Goal: Information Seeking & Learning: Learn about a topic

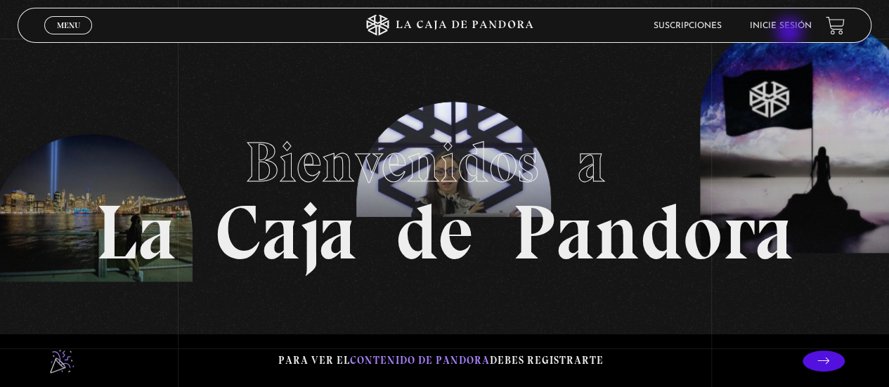
click at [342, 32] on li "Inicie sesión" at bounding box center [781, 26] width 62 height 22
click at [69, 27] on span "Menu" at bounding box center [68, 25] width 23 height 8
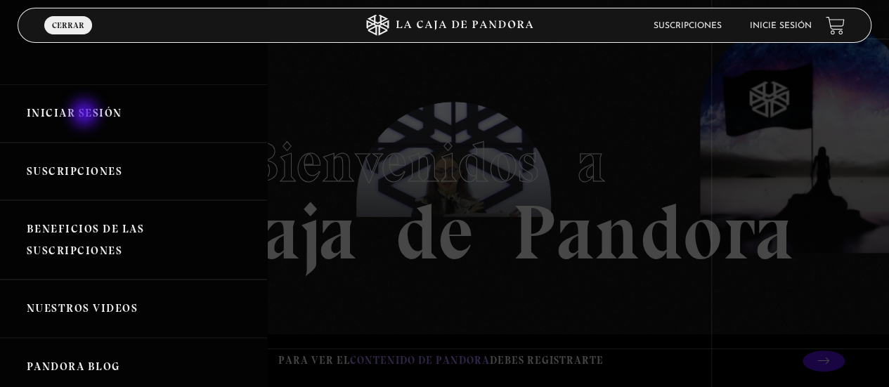
click at [86, 49] on link "Iniciar Sesión" at bounding box center [133, 113] width 267 height 58
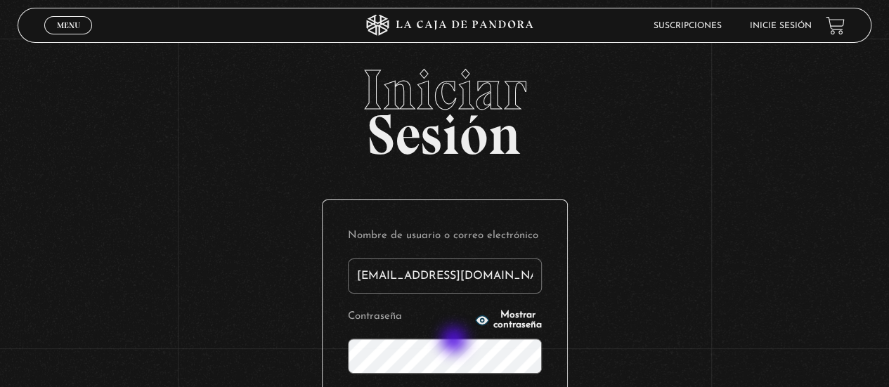
type input "[EMAIL_ADDRESS][DOMAIN_NAME]"
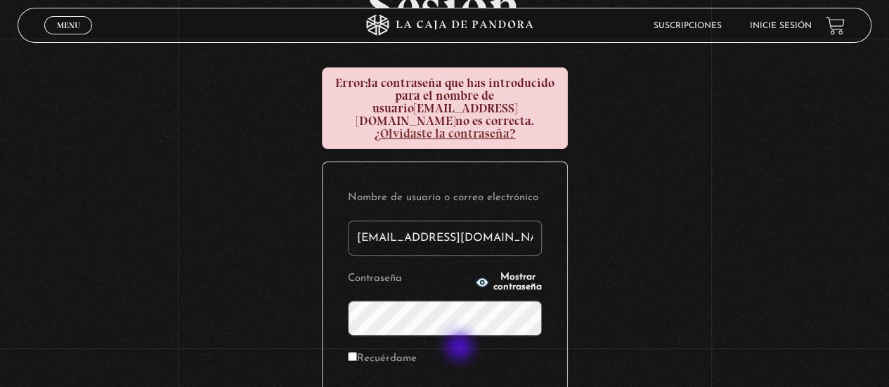
scroll to position [141, 0]
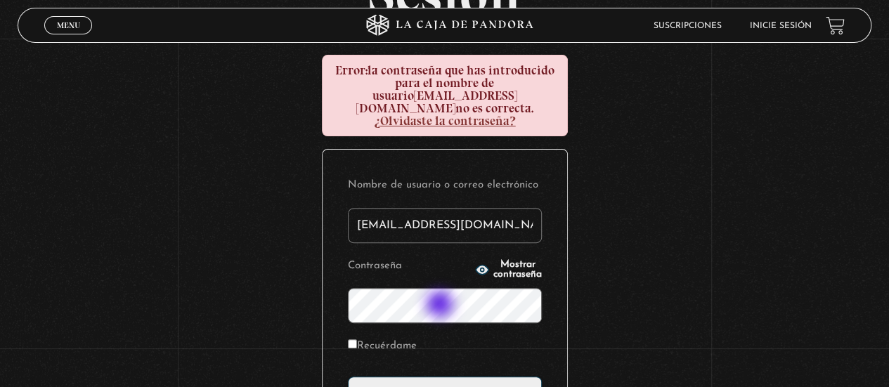
click at [348, 377] on input "Acceder" at bounding box center [445, 394] width 194 height 35
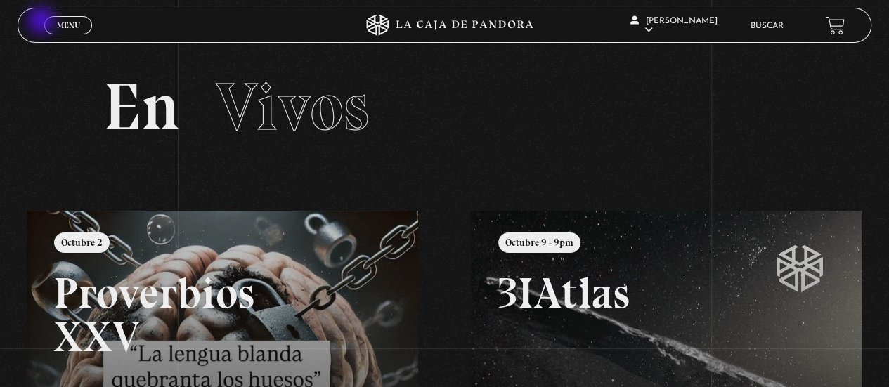
click at [51, 25] on link "Menu Cerrar" at bounding box center [68, 25] width 48 height 18
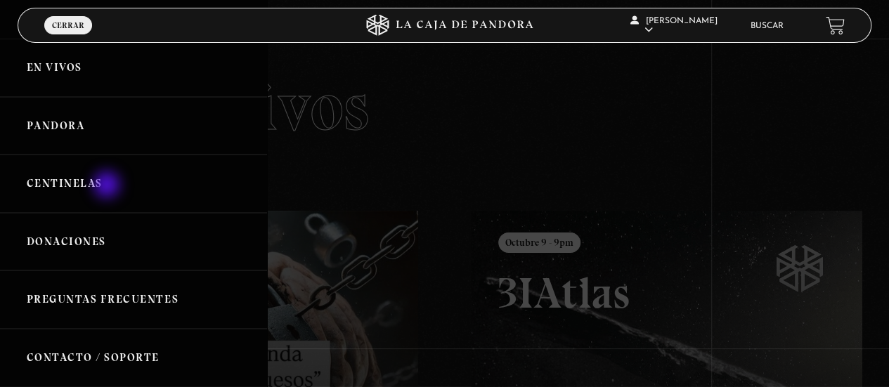
click at [108, 189] on link "Centinelas" at bounding box center [133, 184] width 267 height 58
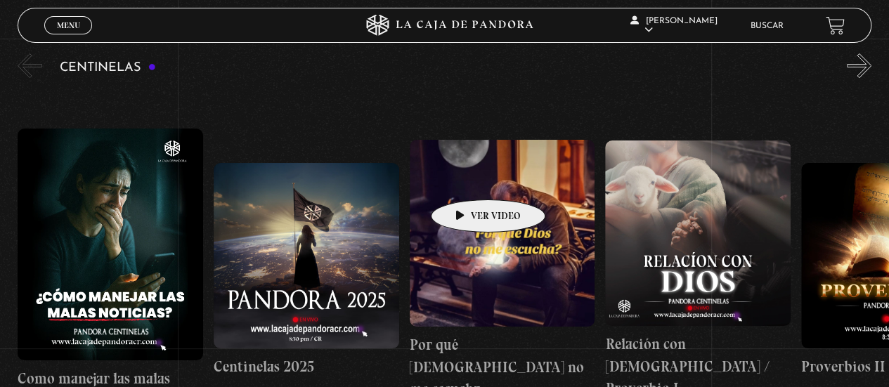
scroll to position [159, 0]
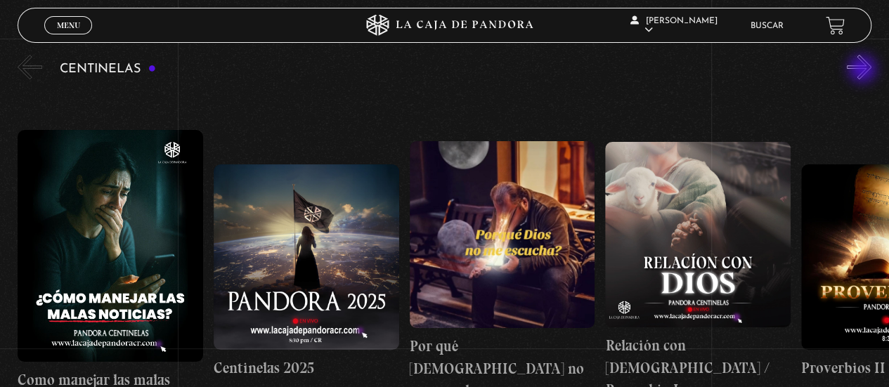
click at [864, 70] on button "»" at bounding box center [859, 67] width 25 height 25
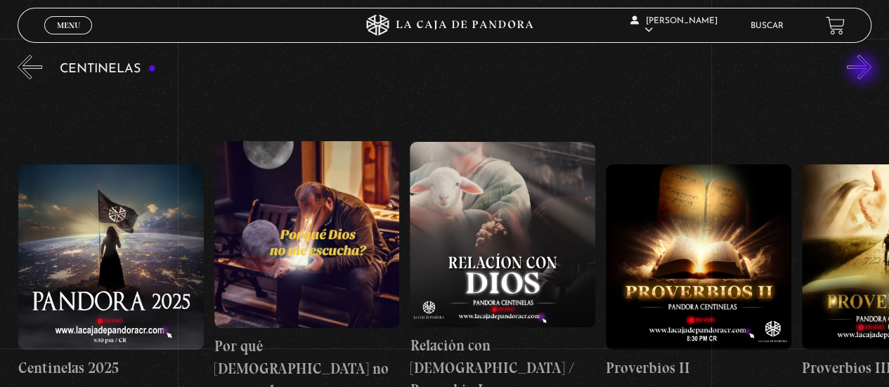
click at [864, 70] on button "»" at bounding box center [859, 67] width 25 height 25
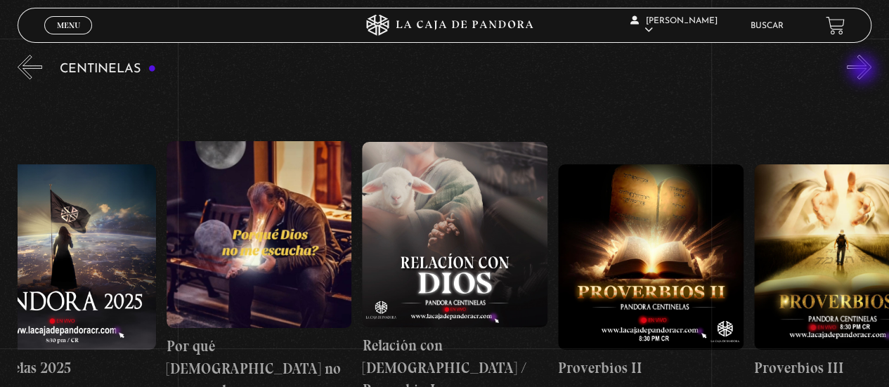
click at [864, 70] on button "»" at bounding box center [859, 67] width 25 height 25
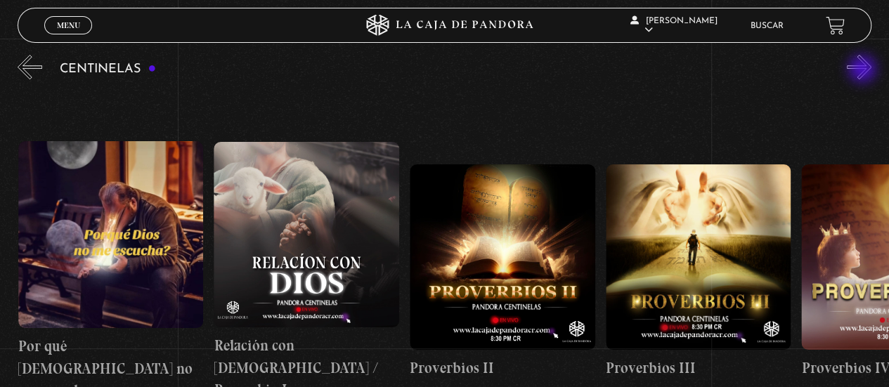
click at [864, 70] on button "»" at bounding box center [859, 67] width 25 height 25
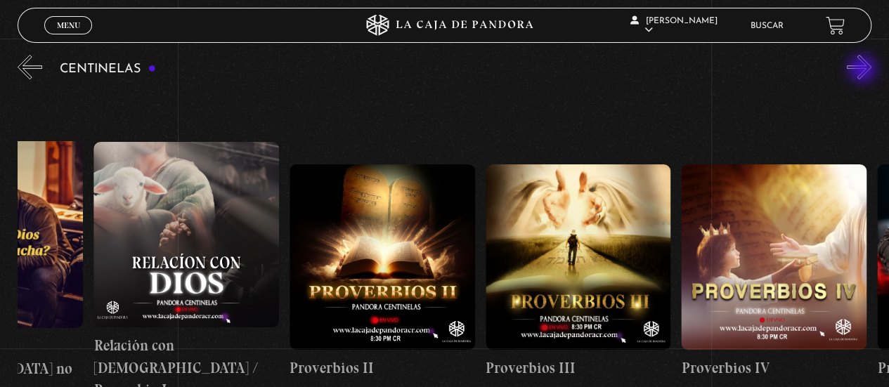
click at [864, 70] on button "»" at bounding box center [859, 67] width 25 height 25
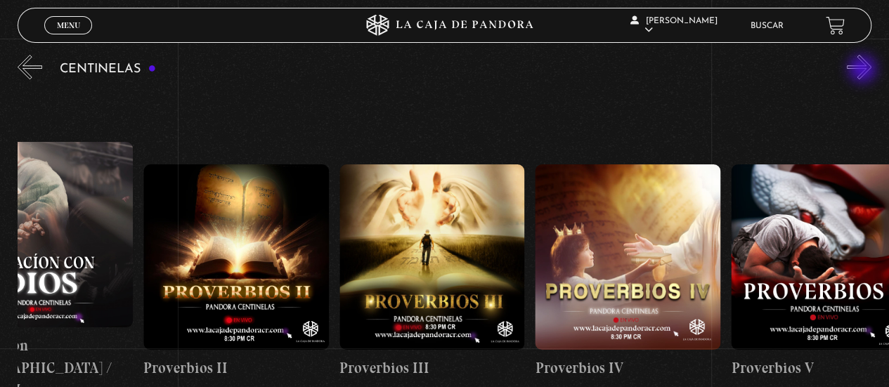
click at [864, 70] on button "»" at bounding box center [859, 67] width 25 height 25
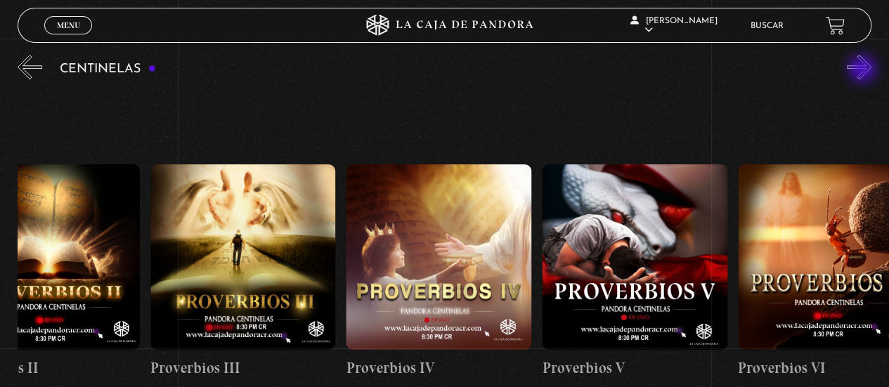
click at [864, 70] on button "»" at bounding box center [859, 67] width 25 height 25
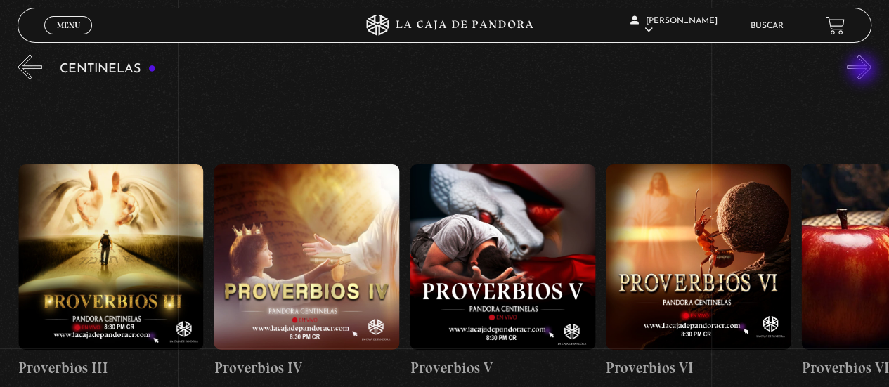
click at [864, 70] on button "»" at bounding box center [859, 67] width 25 height 25
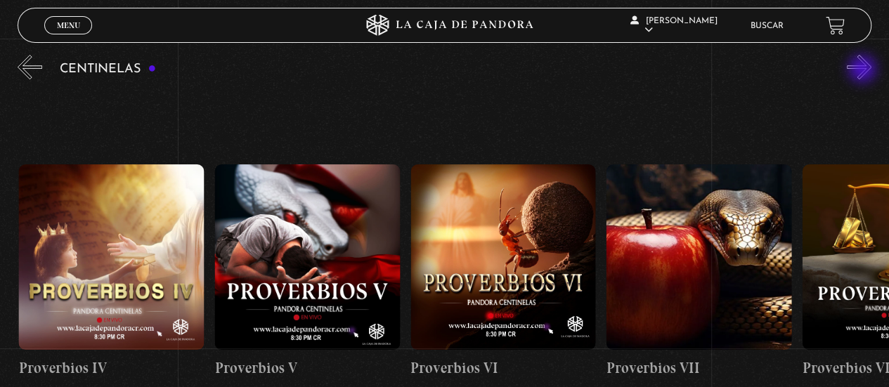
click at [864, 70] on button "»" at bounding box center [859, 67] width 25 height 25
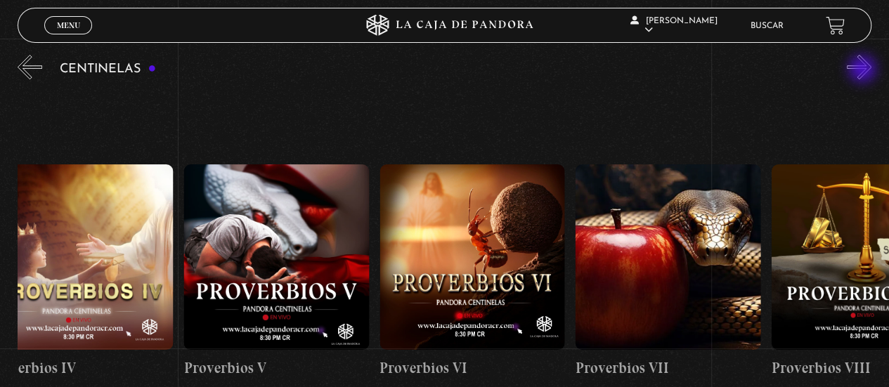
click at [864, 70] on button "»" at bounding box center [859, 67] width 25 height 25
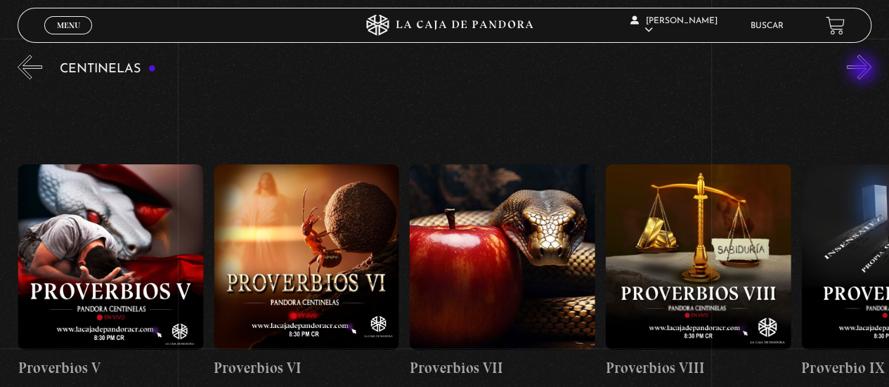
click at [864, 70] on button "»" at bounding box center [859, 67] width 25 height 25
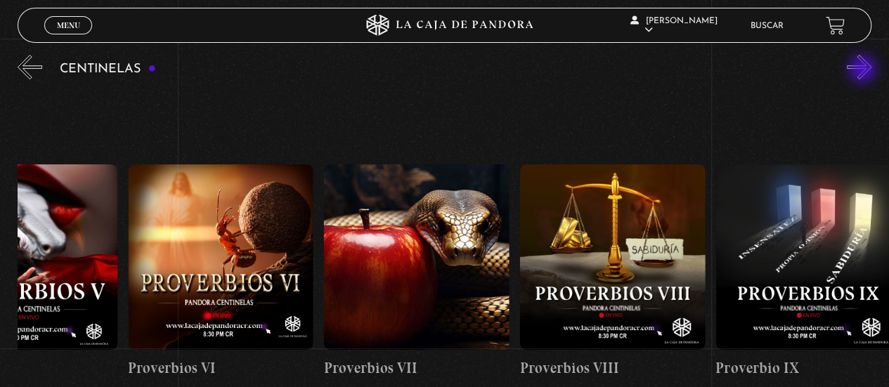
click at [864, 70] on button "»" at bounding box center [859, 67] width 25 height 25
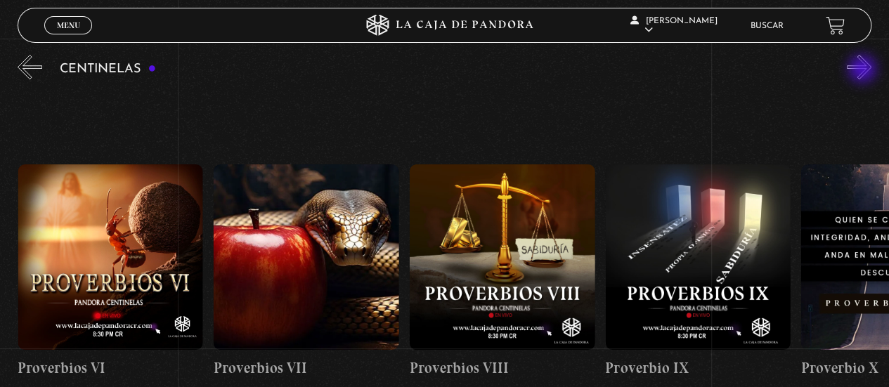
click at [864, 70] on button "»" at bounding box center [859, 67] width 25 height 25
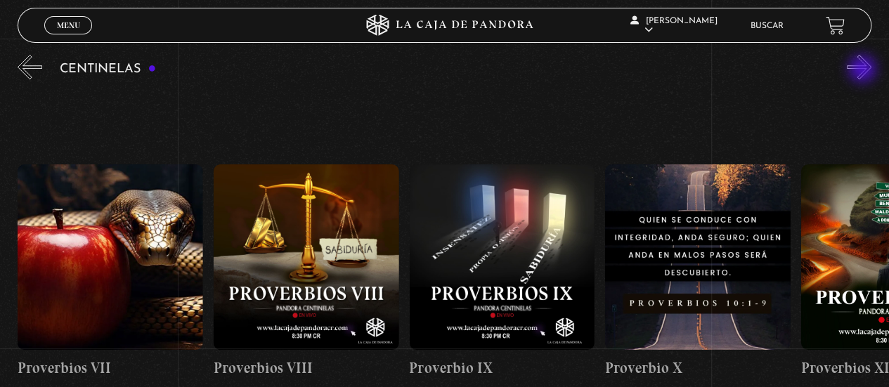
click at [864, 70] on button "»" at bounding box center [859, 67] width 25 height 25
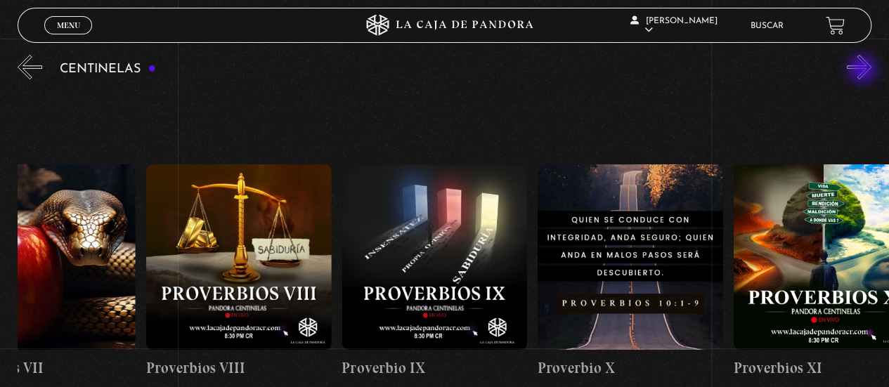
click at [864, 70] on button "»" at bounding box center [859, 67] width 25 height 25
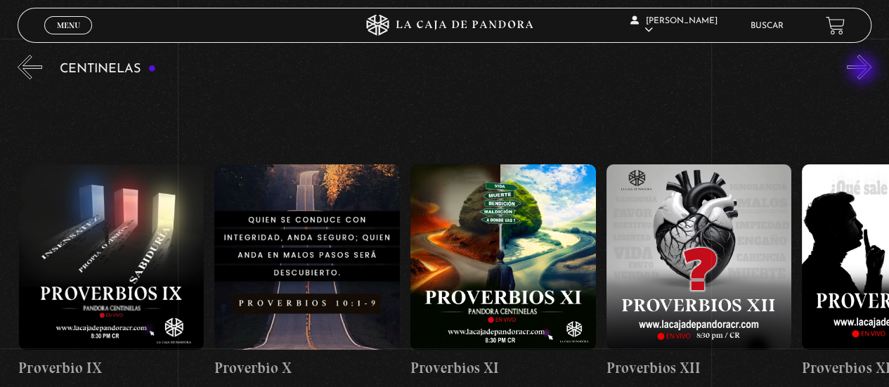
scroll to position [0, 2154]
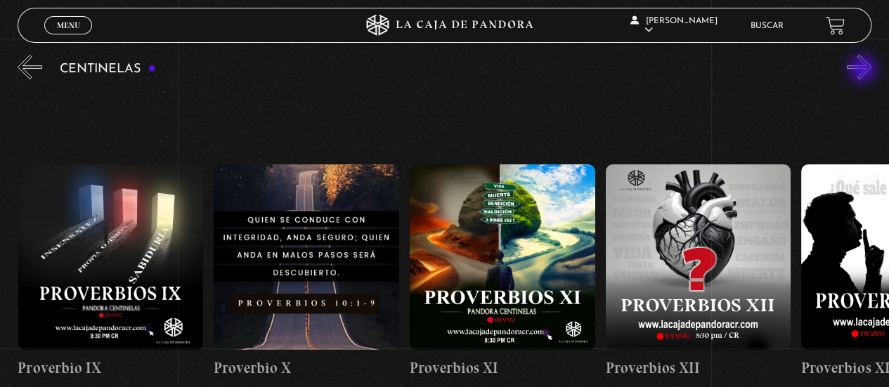
click at [864, 70] on button "»" at bounding box center [859, 67] width 25 height 25
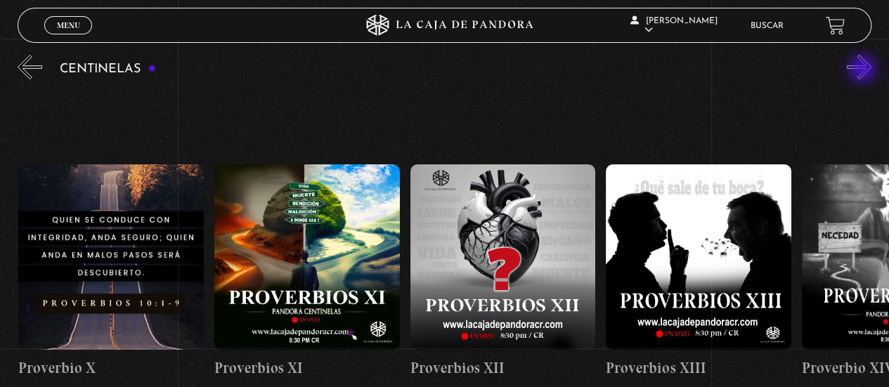
scroll to position [0, 2350]
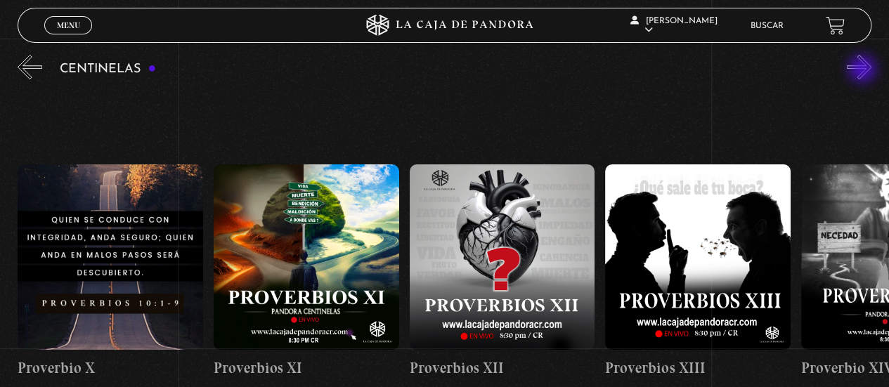
click at [864, 70] on button "»" at bounding box center [859, 67] width 25 height 25
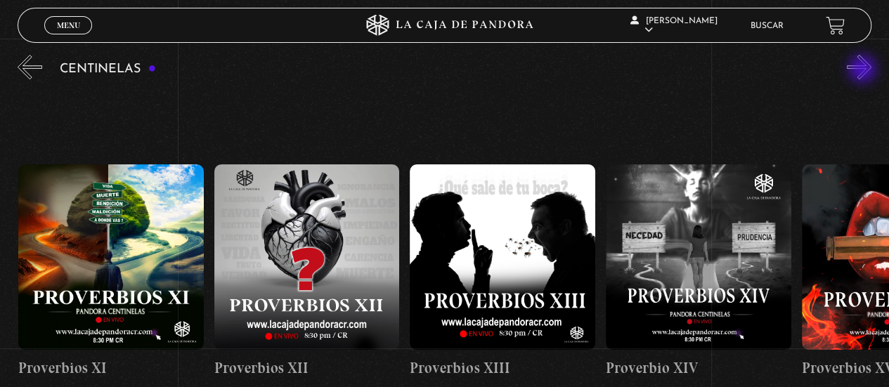
scroll to position [0, 2546]
click at [864, 70] on button "»" at bounding box center [859, 67] width 25 height 25
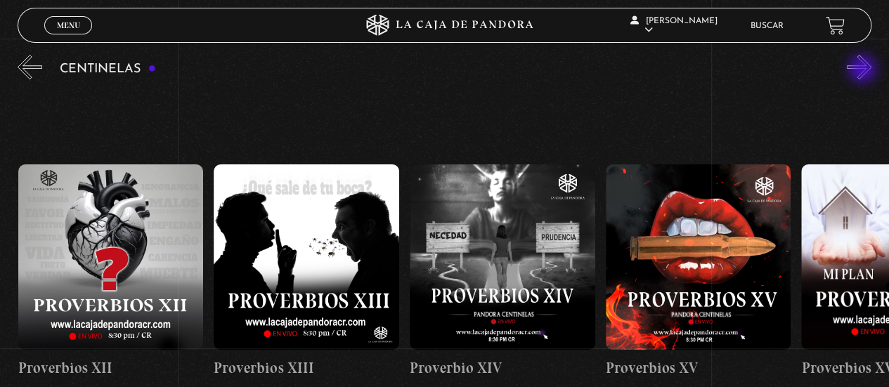
scroll to position [0, 2742]
click at [864, 70] on button "»" at bounding box center [859, 67] width 25 height 25
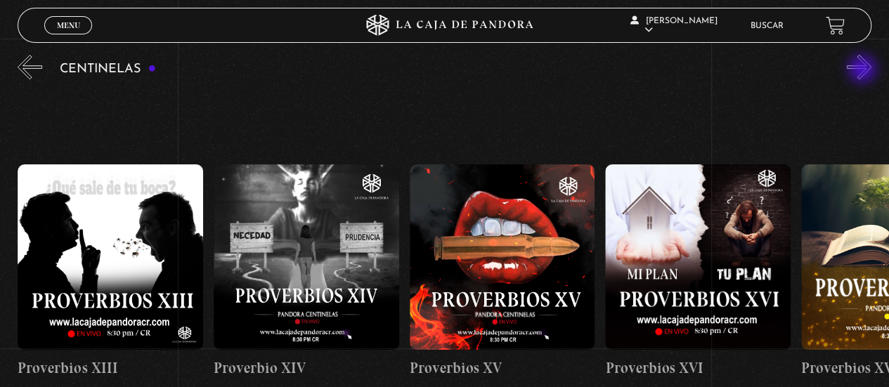
click at [864, 70] on button "»" at bounding box center [859, 67] width 25 height 25
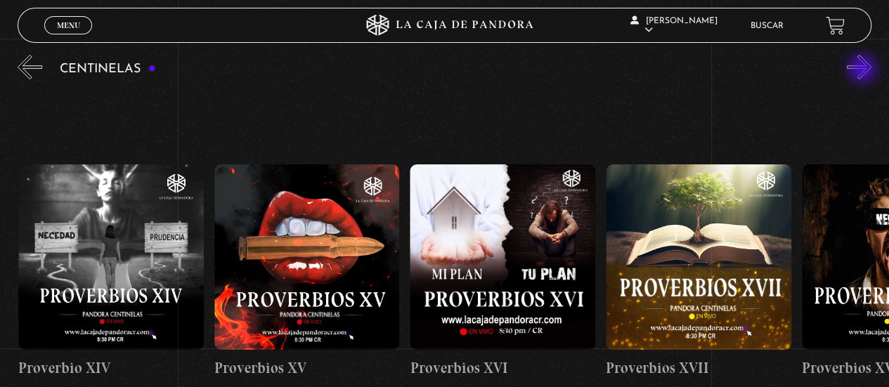
click at [864, 70] on button "»" at bounding box center [859, 67] width 25 height 25
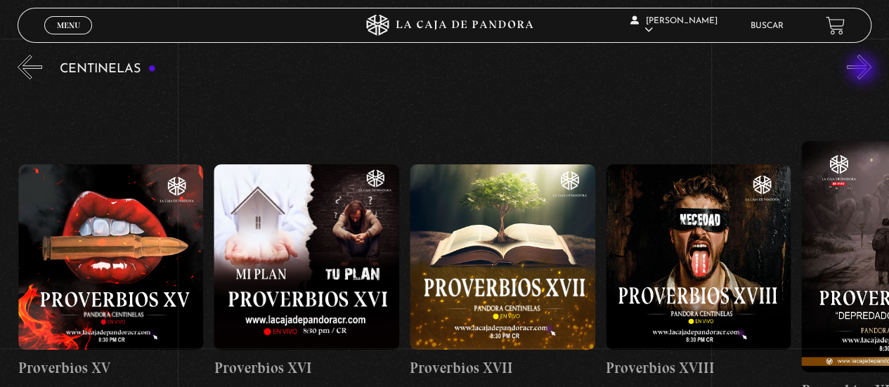
click at [864, 70] on button "»" at bounding box center [859, 67] width 25 height 25
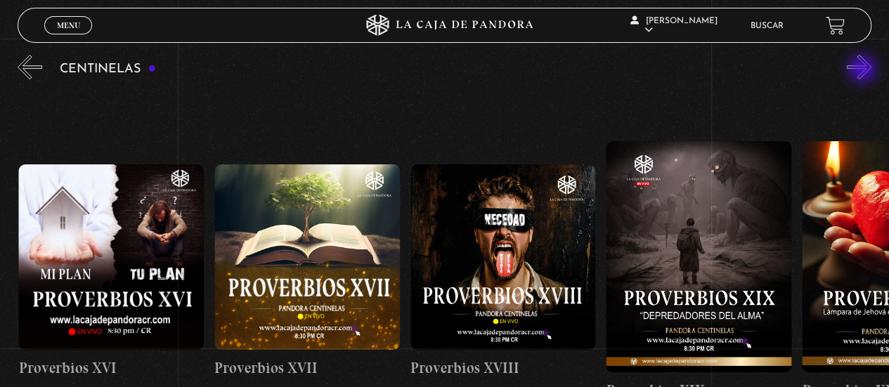
click at [864, 70] on button "»" at bounding box center [859, 67] width 25 height 25
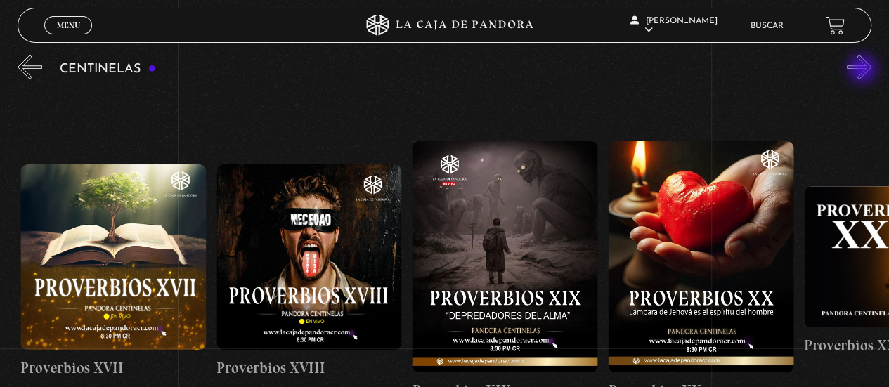
click at [864, 70] on button "»" at bounding box center [859, 67] width 25 height 25
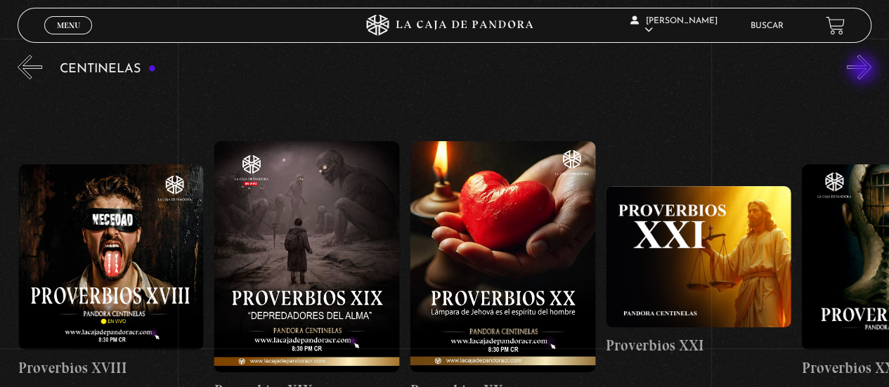
click at [864, 70] on button "»" at bounding box center [859, 67] width 25 height 25
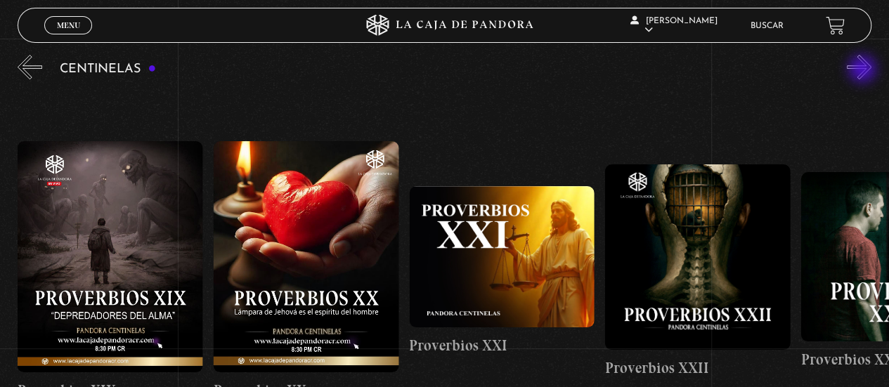
click at [864, 70] on button "»" at bounding box center [859, 67] width 25 height 25
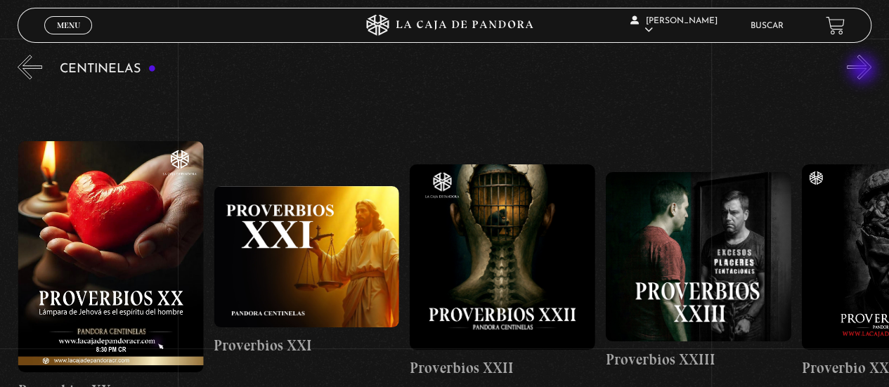
click at [864, 70] on button "»" at bounding box center [859, 67] width 25 height 25
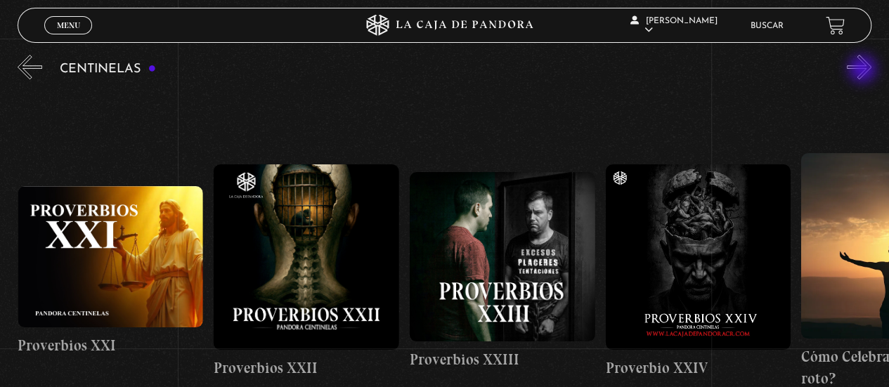
click at [864, 70] on button "»" at bounding box center [859, 67] width 25 height 25
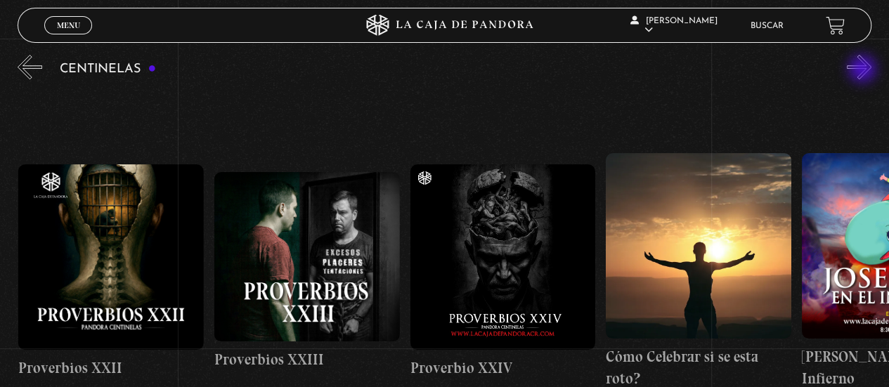
scroll to position [0, 4700]
click at [864, 70] on button "»" at bounding box center [859, 67] width 25 height 25
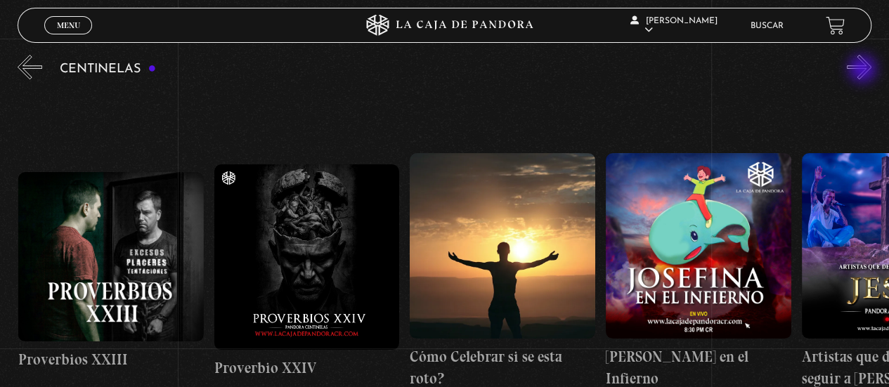
scroll to position [0, 4896]
click at [864, 70] on button "»" at bounding box center [859, 67] width 25 height 25
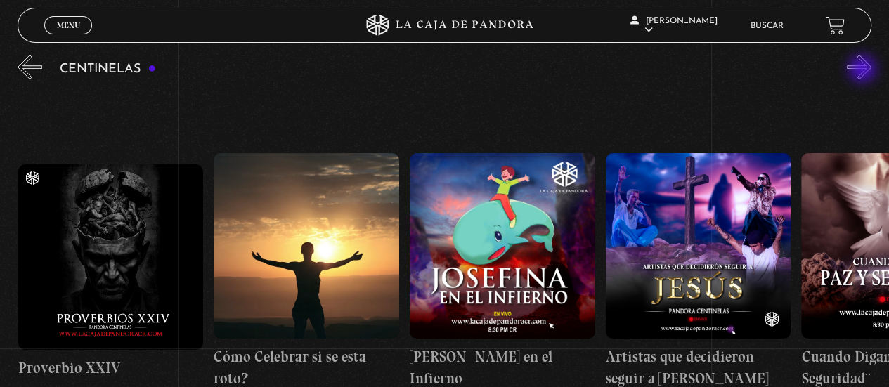
click at [864, 70] on button "»" at bounding box center [859, 67] width 25 height 25
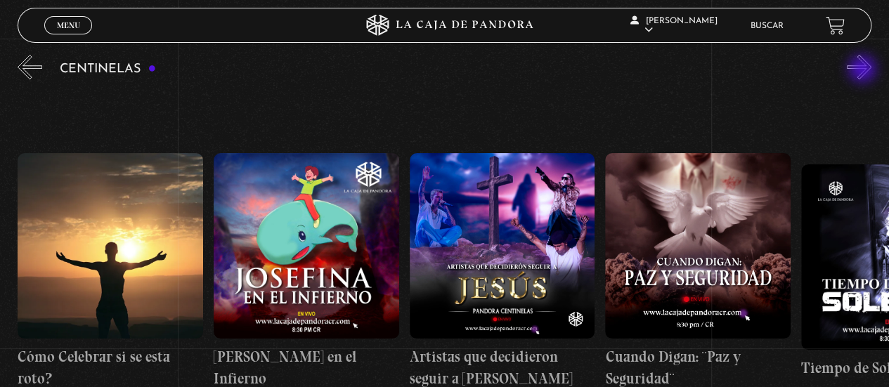
click at [864, 70] on button "»" at bounding box center [859, 67] width 25 height 25
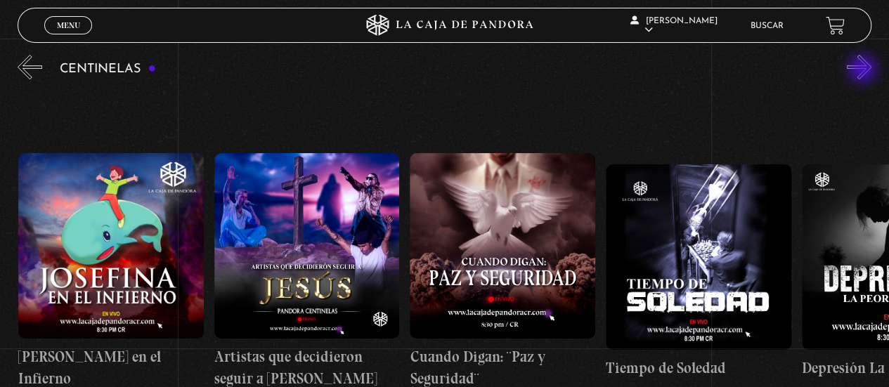
click at [864, 70] on button "»" at bounding box center [859, 67] width 25 height 25
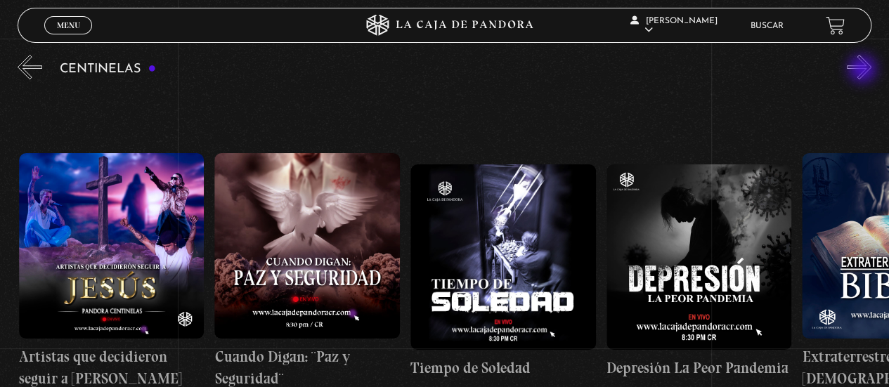
click at [864, 70] on button "»" at bounding box center [859, 67] width 25 height 25
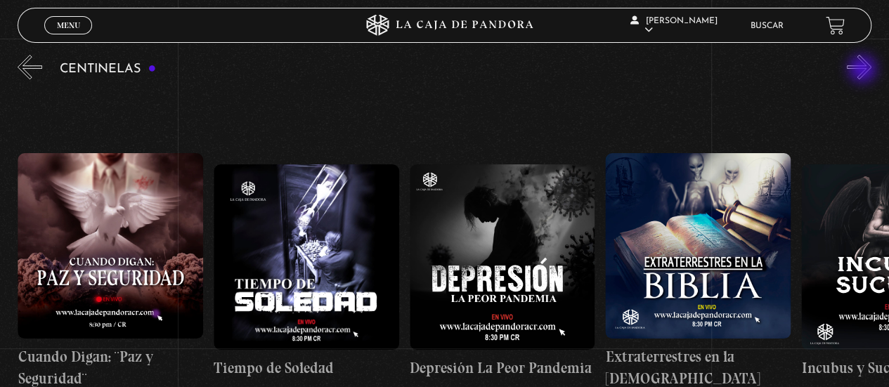
click at [864, 70] on button "»" at bounding box center [859, 67] width 25 height 25
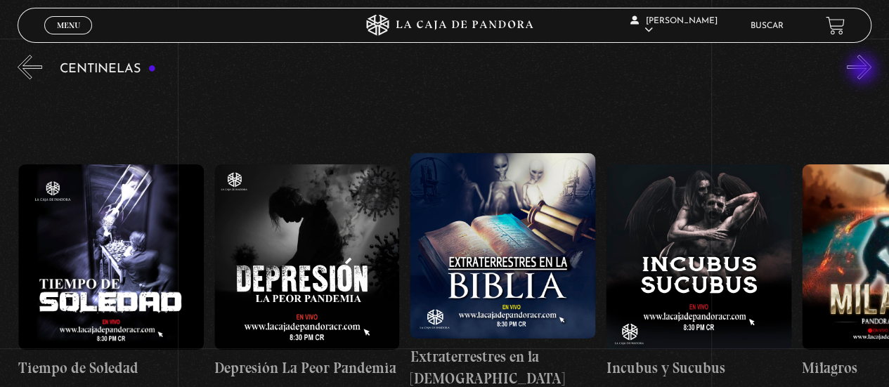
click at [864, 70] on button "»" at bounding box center [859, 67] width 25 height 25
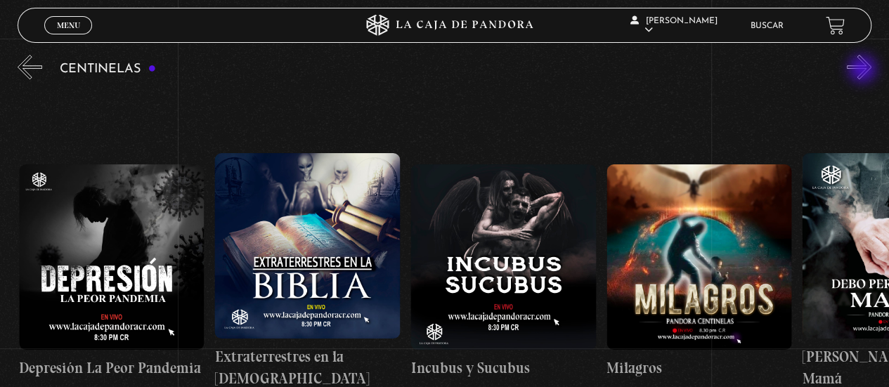
click at [864, 70] on button "»" at bounding box center [859, 67] width 25 height 25
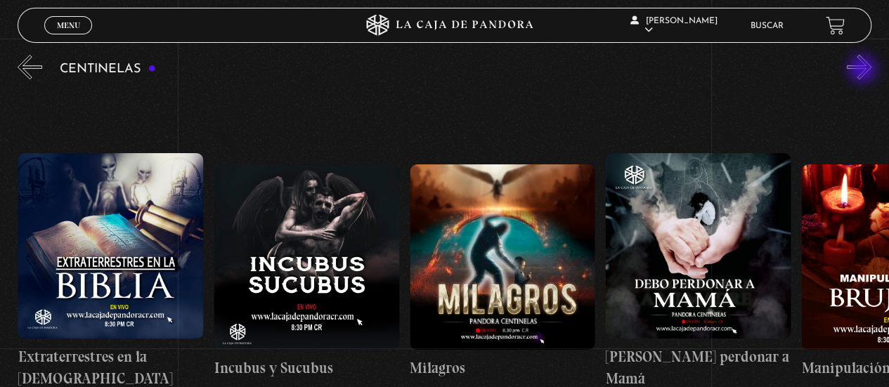
click at [864, 70] on button "»" at bounding box center [859, 67] width 25 height 25
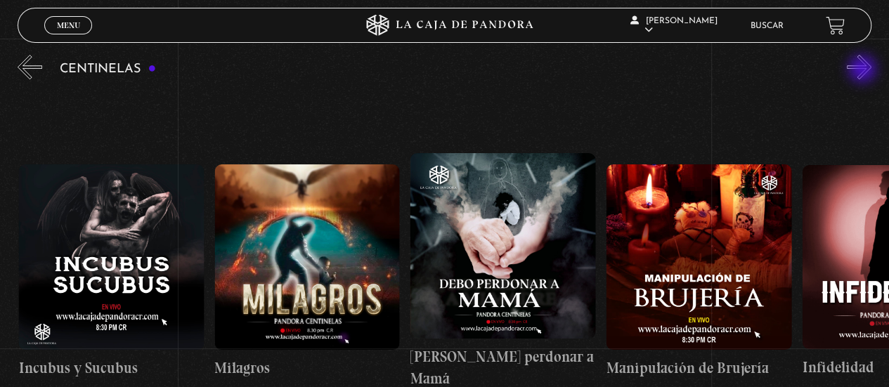
click at [864, 70] on button "»" at bounding box center [859, 67] width 25 height 25
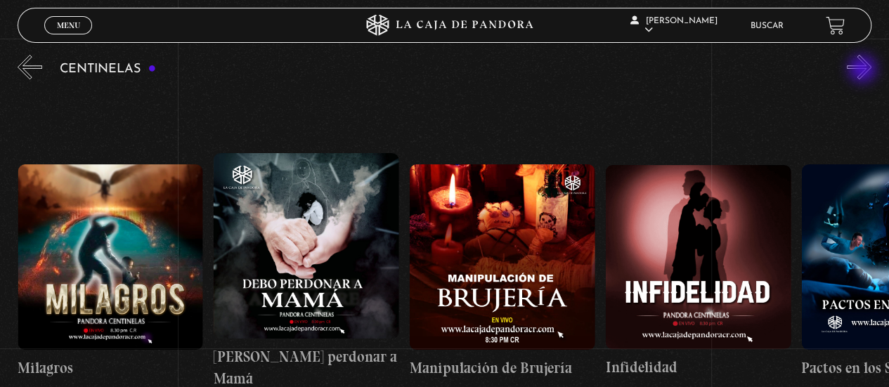
click at [864, 70] on button "»" at bounding box center [859, 67] width 25 height 25
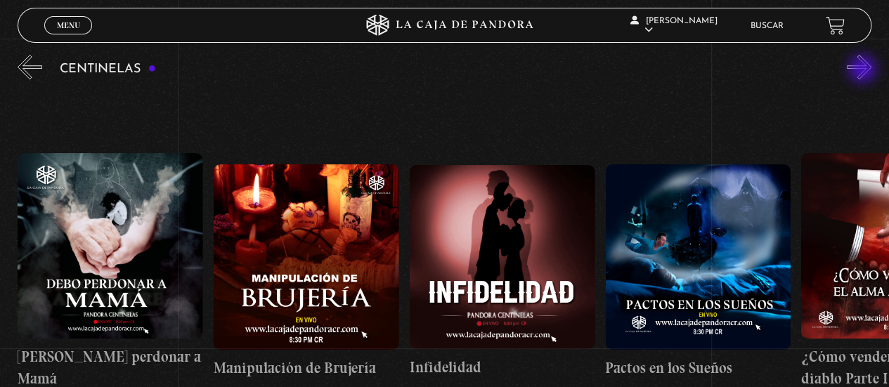
click at [864, 70] on button "»" at bounding box center [859, 67] width 25 height 25
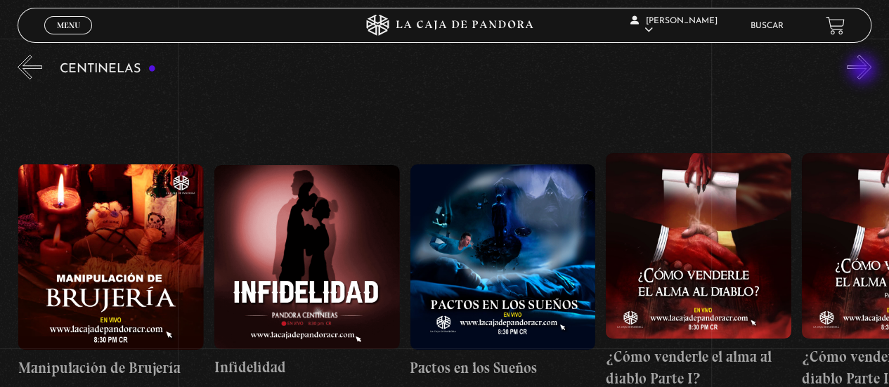
click at [864, 70] on button "»" at bounding box center [859, 67] width 25 height 25
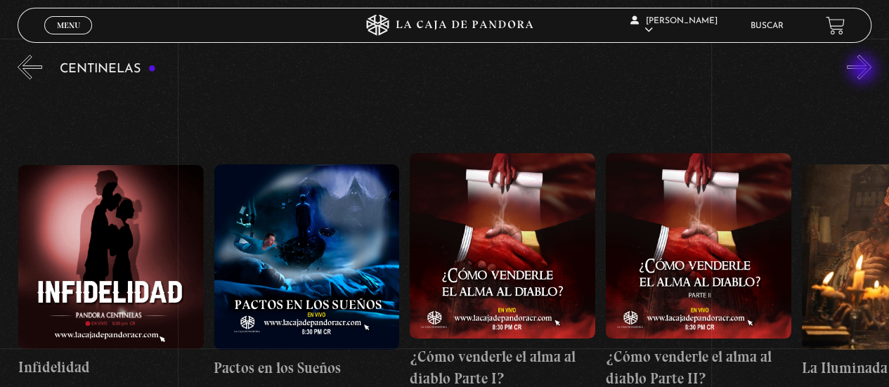
click at [864, 70] on button "»" at bounding box center [859, 67] width 25 height 25
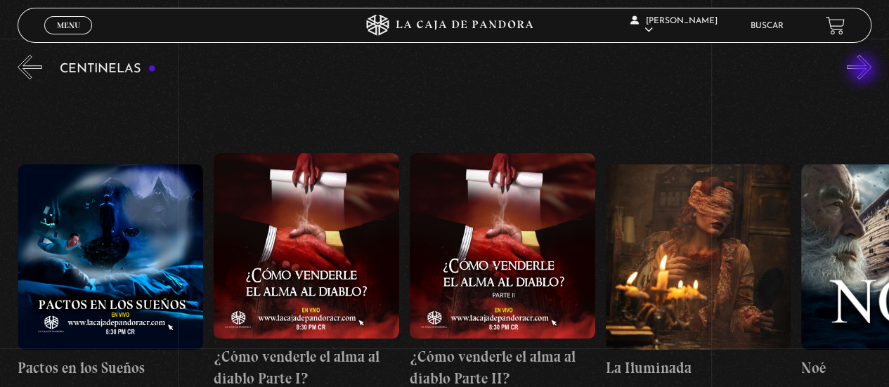
click at [864, 70] on button "»" at bounding box center [859, 67] width 25 height 25
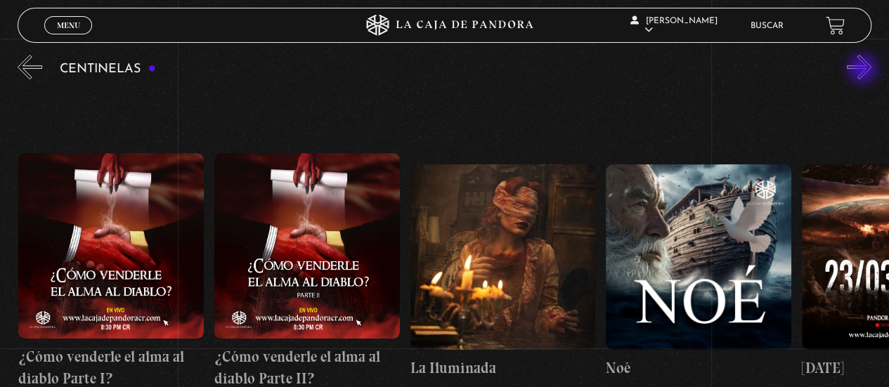
click at [864, 70] on button "»" at bounding box center [859, 67] width 25 height 25
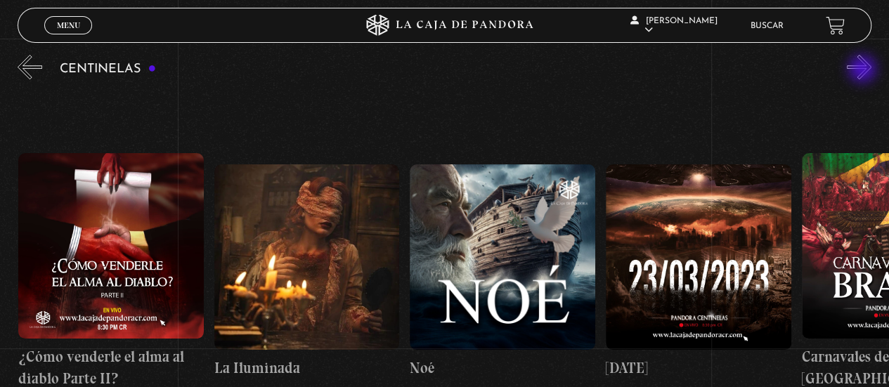
click at [864, 70] on button "»" at bounding box center [859, 67] width 25 height 25
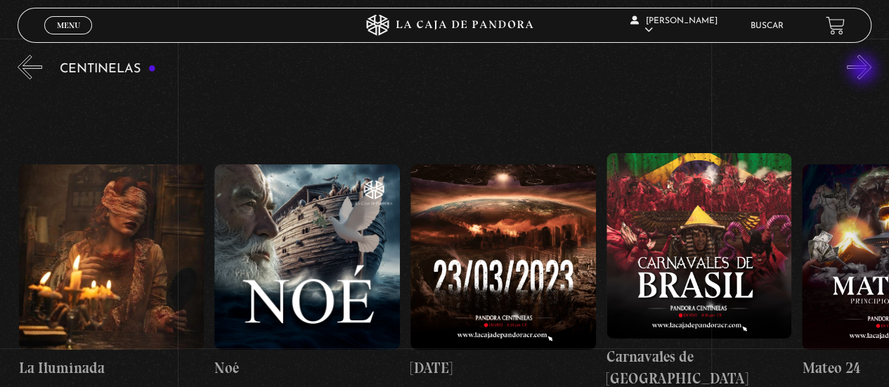
click at [864, 70] on button "»" at bounding box center [859, 67] width 25 height 25
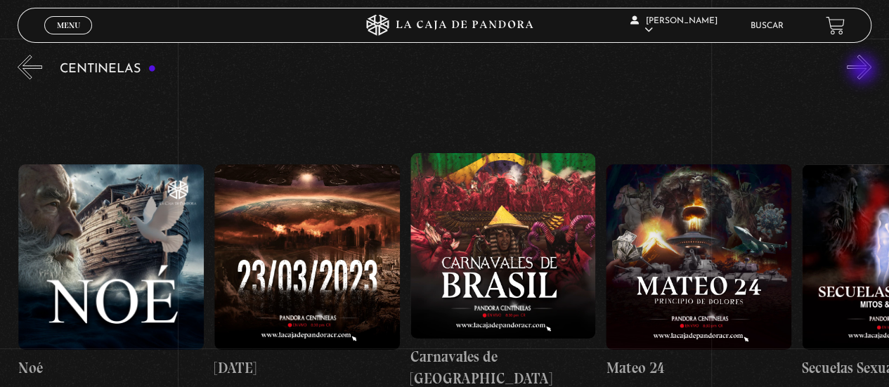
click at [864, 70] on button "»" at bounding box center [859, 67] width 25 height 25
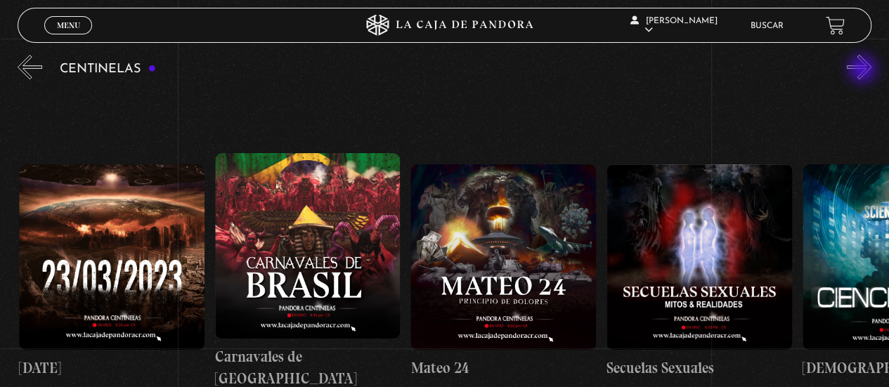
scroll to position [0, 8617]
click at [864, 70] on button "»" at bounding box center [859, 67] width 25 height 25
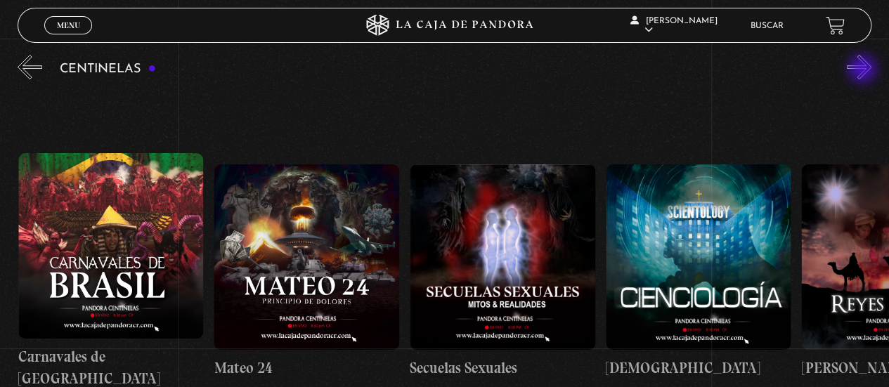
click at [864, 70] on button "»" at bounding box center [859, 67] width 25 height 25
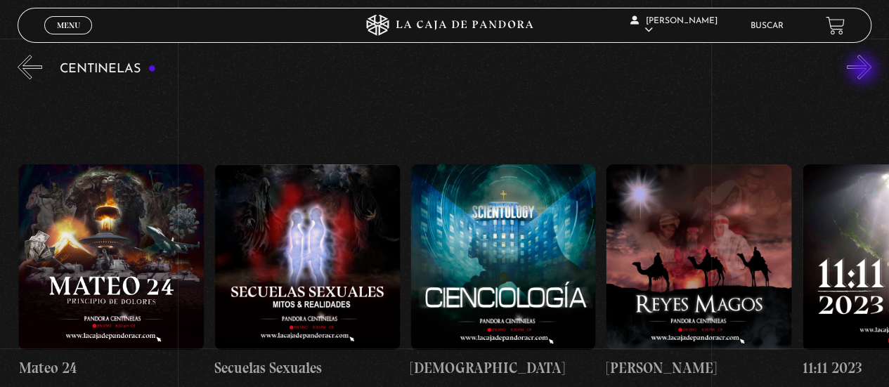
click at [864, 70] on button "»" at bounding box center [859, 67] width 25 height 25
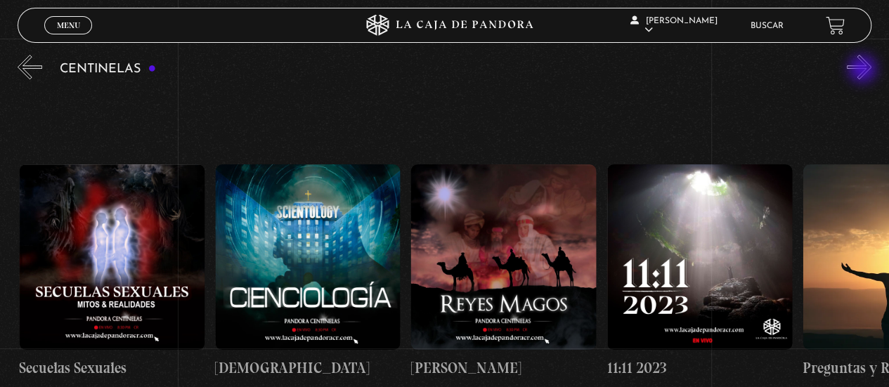
click at [864, 70] on button "»" at bounding box center [859, 67] width 25 height 25
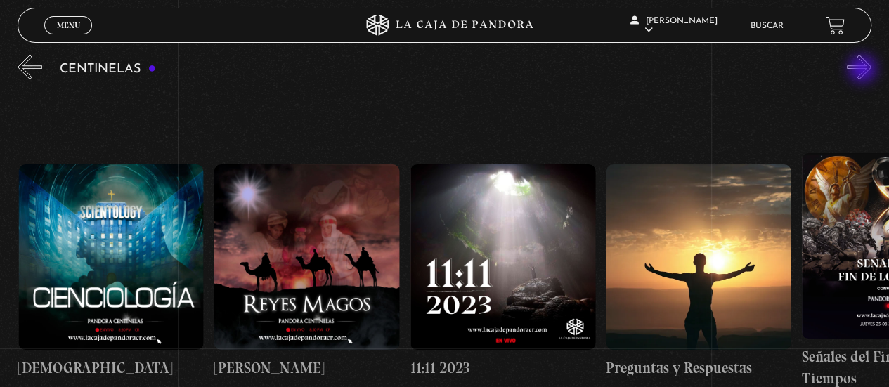
scroll to position [0, 9401]
click at [864, 70] on button "»" at bounding box center [859, 67] width 25 height 25
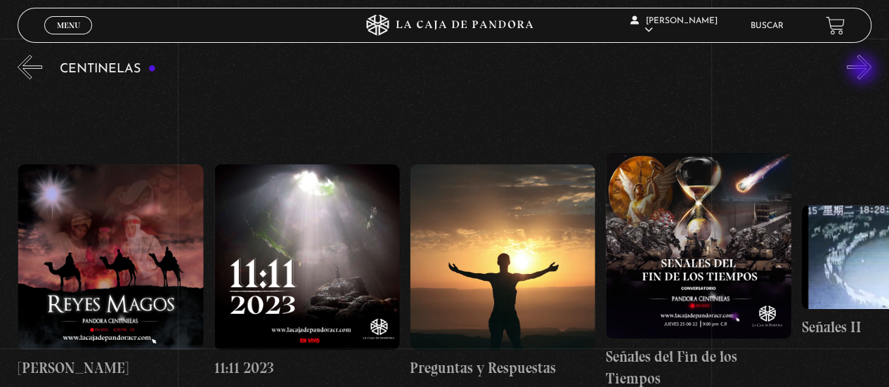
scroll to position [0, 9596]
click at [864, 70] on button "»" at bounding box center [859, 67] width 25 height 25
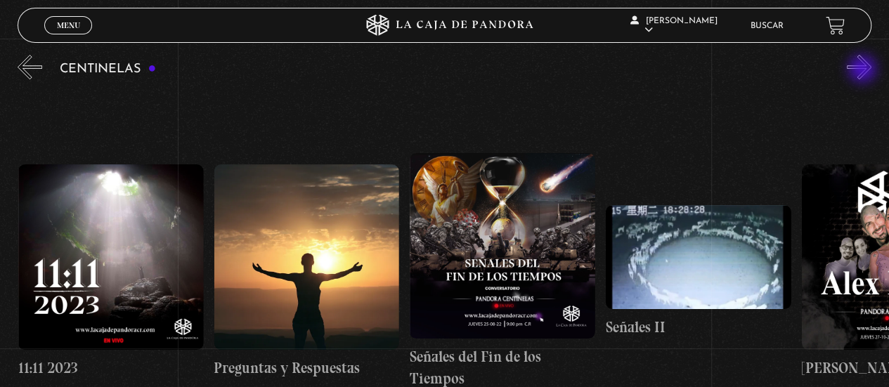
click at [864, 70] on button "»" at bounding box center [859, 67] width 25 height 25
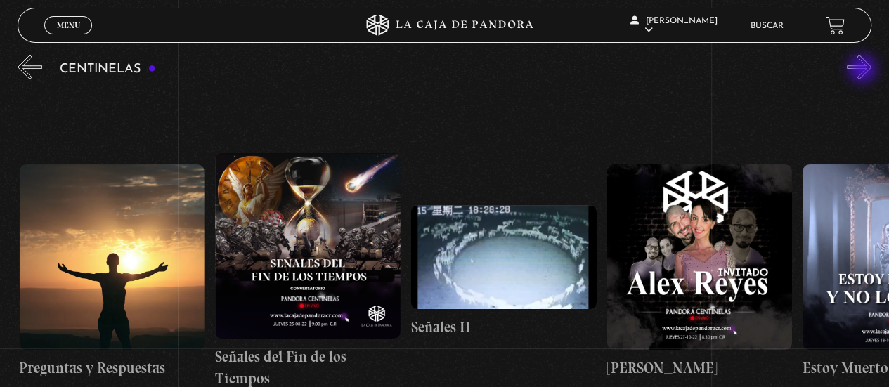
click at [864, 70] on button "»" at bounding box center [859, 67] width 25 height 25
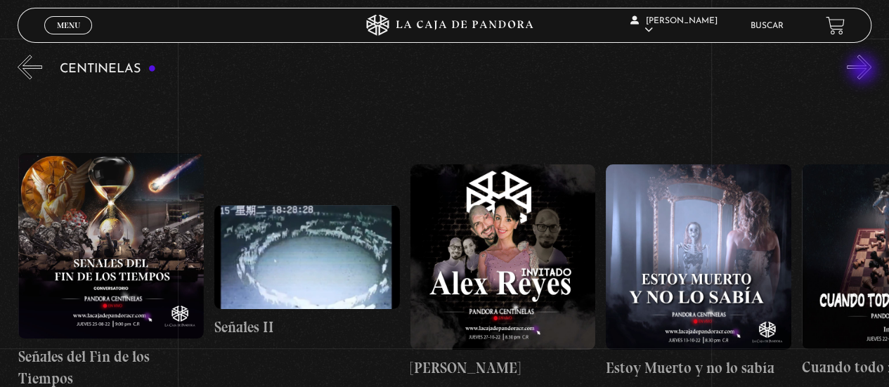
click at [864, 70] on button "»" at bounding box center [859, 67] width 25 height 25
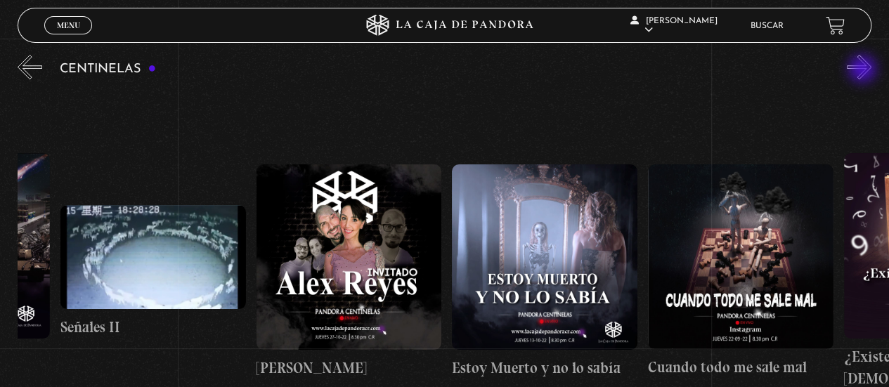
click at [864, 70] on button "»" at bounding box center [859, 67] width 25 height 25
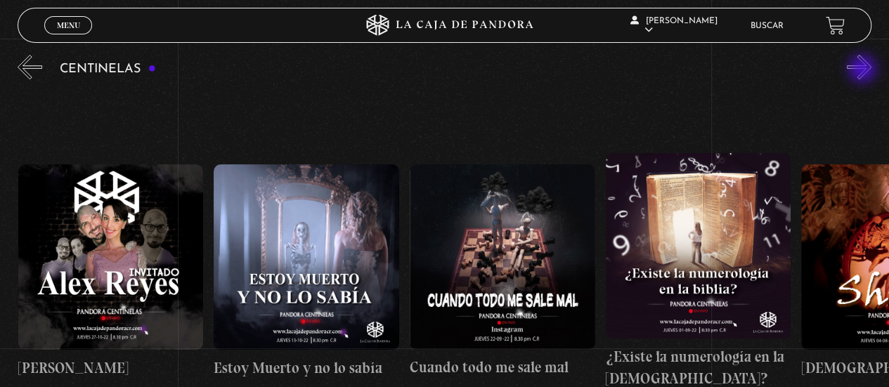
click at [864, 70] on button "»" at bounding box center [859, 67] width 25 height 25
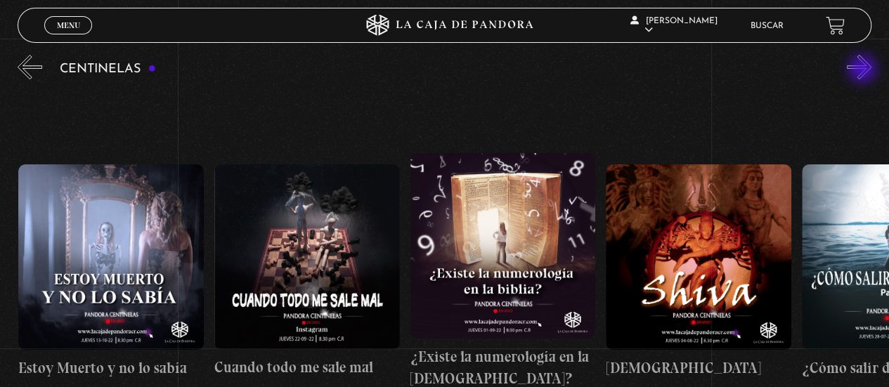
click at [864, 70] on button "»" at bounding box center [859, 67] width 25 height 25
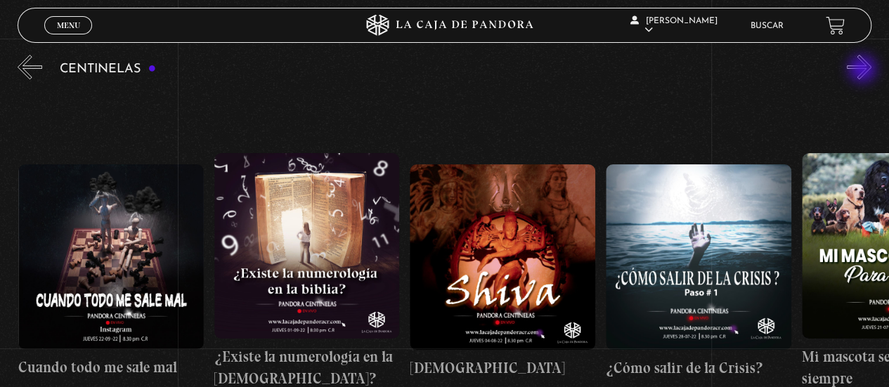
click at [864, 70] on button "»" at bounding box center [859, 67] width 25 height 25
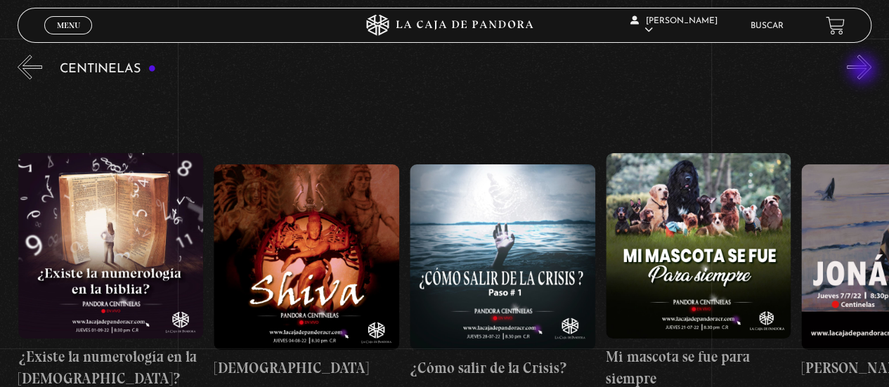
click at [864, 70] on button "»" at bounding box center [859, 67] width 25 height 25
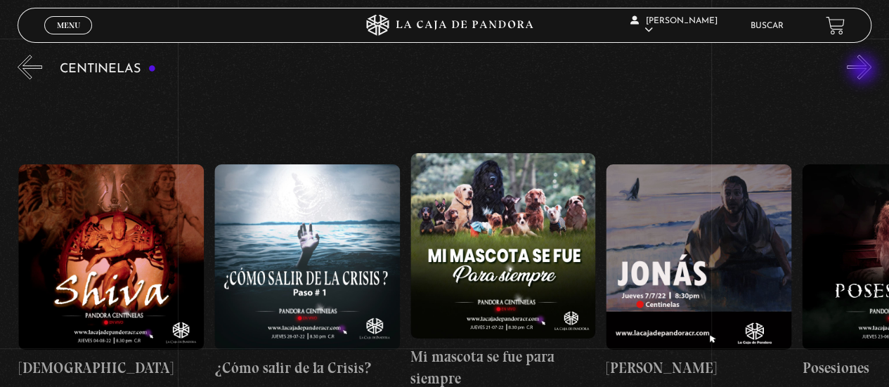
click at [864, 70] on button "»" at bounding box center [859, 67] width 25 height 25
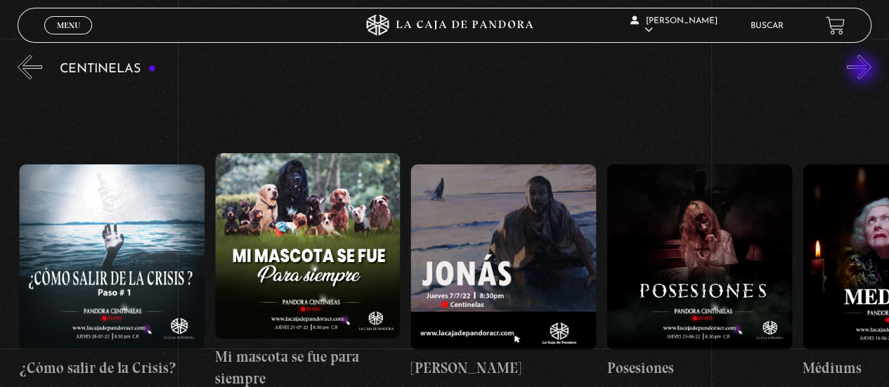
click at [864, 70] on button "»" at bounding box center [859, 67] width 25 height 25
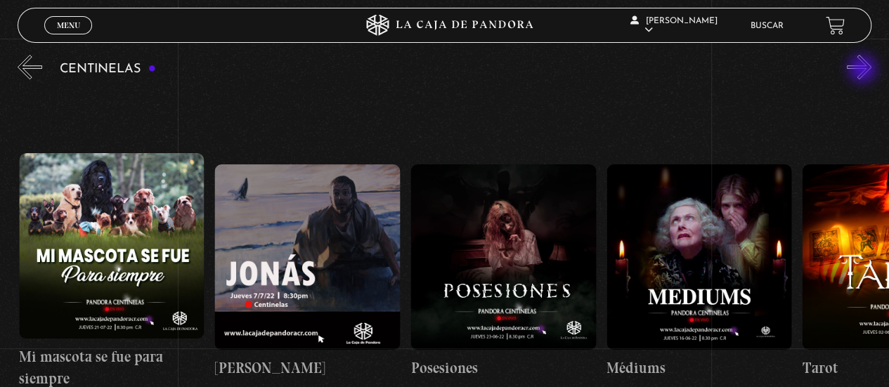
click at [864, 70] on button "»" at bounding box center [859, 67] width 25 height 25
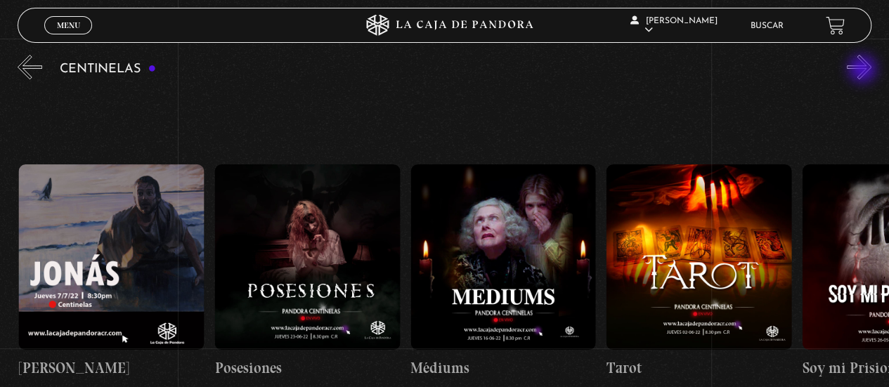
scroll to position [0, 11947]
click at [864, 70] on button "»" at bounding box center [859, 67] width 25 height 25
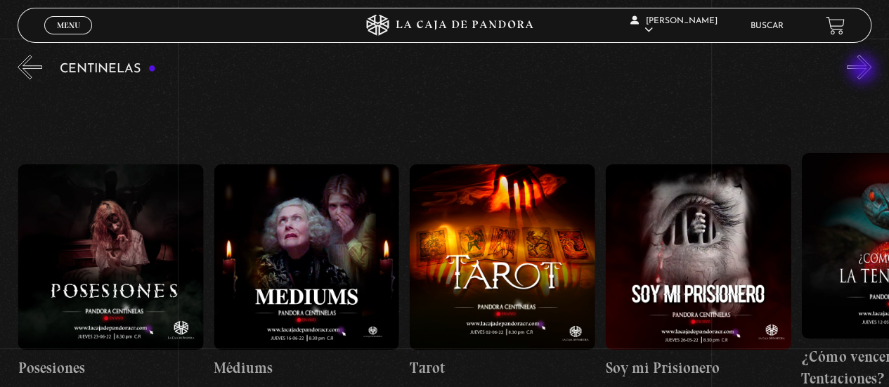
click at [864, 70] on button "»" at bounding box center [859, 67] width 25 height 25
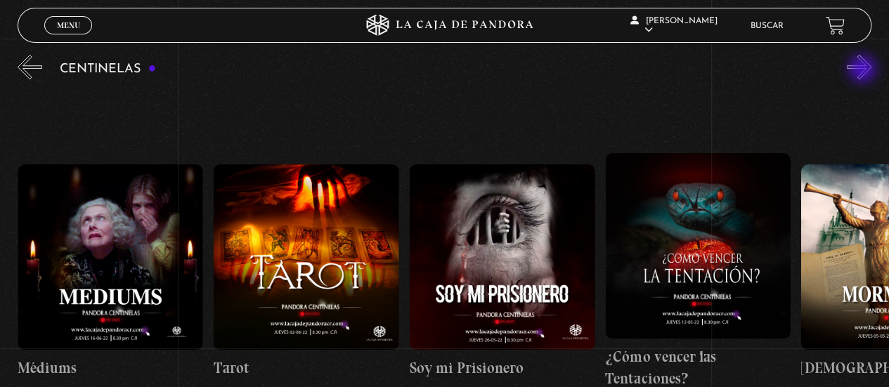
click at [864, 70] on button "»" at bounding box center [859, 67] width 25 height 25
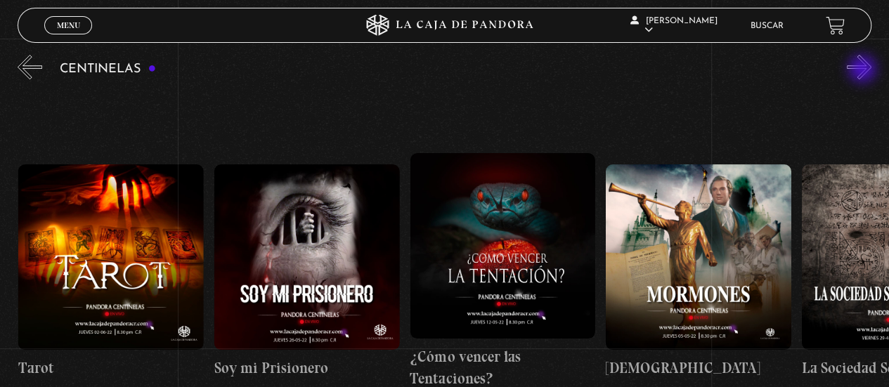
click at [864, 70] on button "»" at bounding box center [859, 67] width 25 height 25
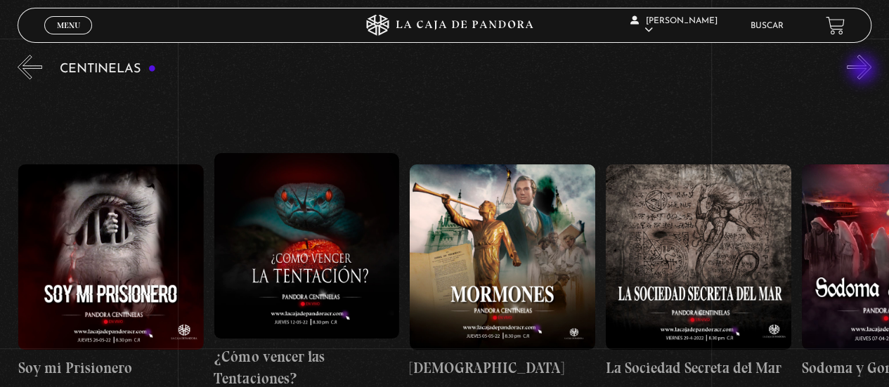
click at [864, 70] on button "»" at bounding box center [859, 67] width 25 height 25
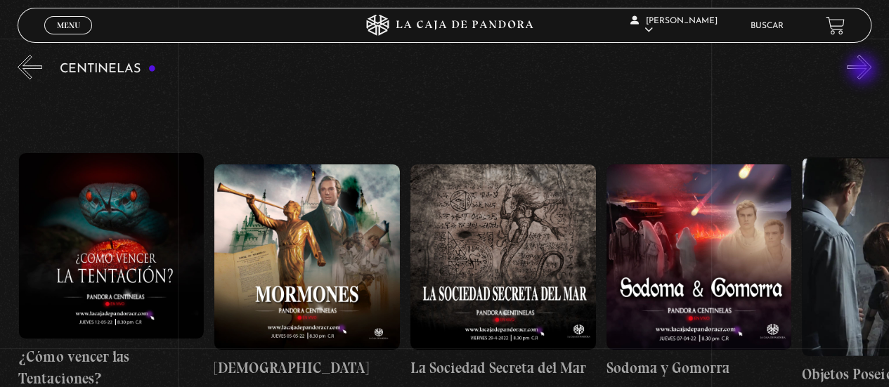
click at [864, 70] on button "»" at bounding box center [859, 67] width 25 height 25
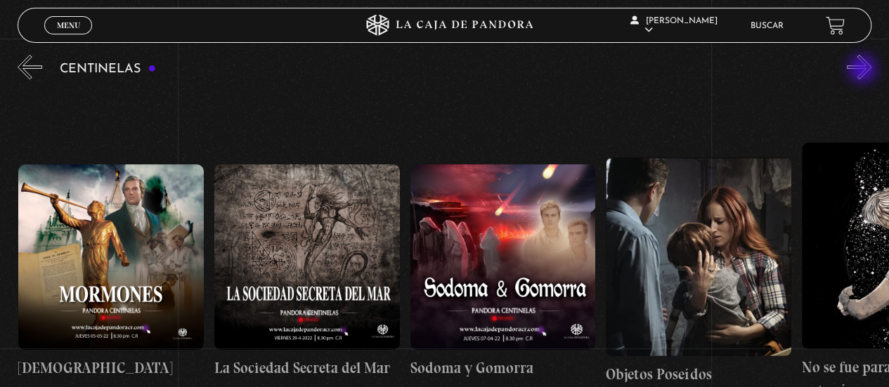
click at [864, 70] on button "»" at bounding box center [859, 67] width 25 height 25
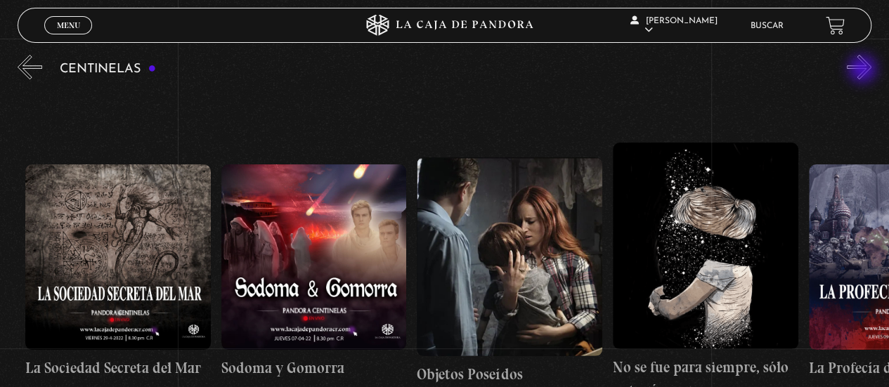
scroll to position [0, 13318]
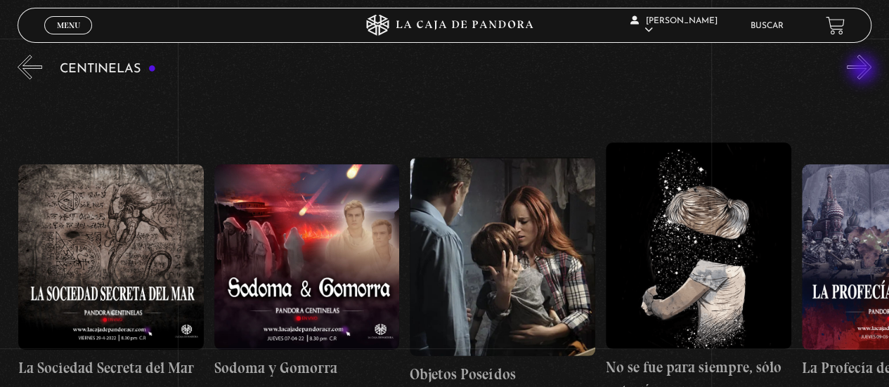
click at [864, 70] on button "»" at bounding box center [859, 67] width 25 height 25
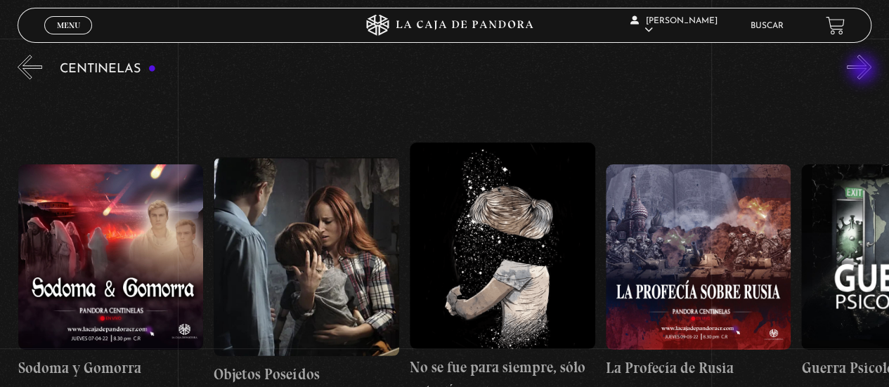
click at [864, 70] on button "»" at bounding box center [859, 67] width 25 height 25
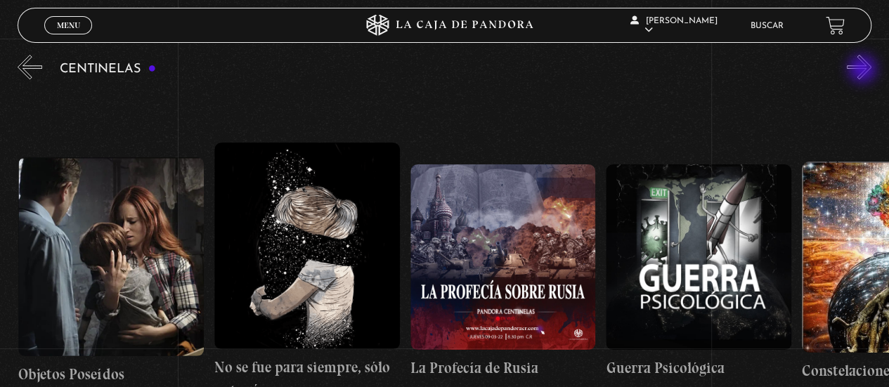
click at [864, 70] on button "»" at bounding box center [859, 67] width 25 height 25
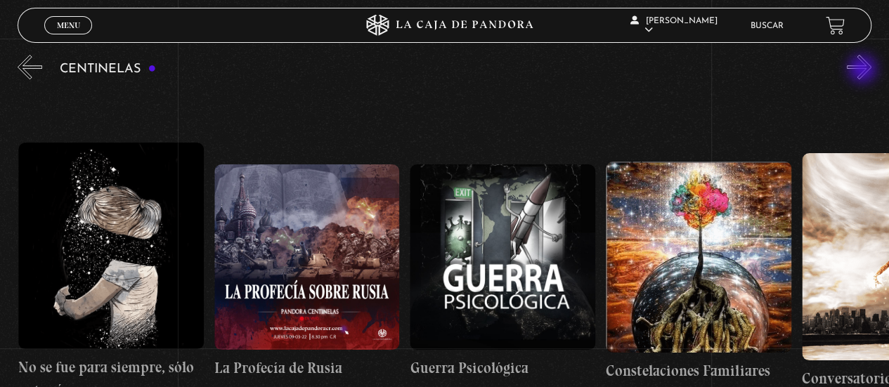
click at [864, 70] on button "»" at bounding box center [859, 67] width 25 height 25
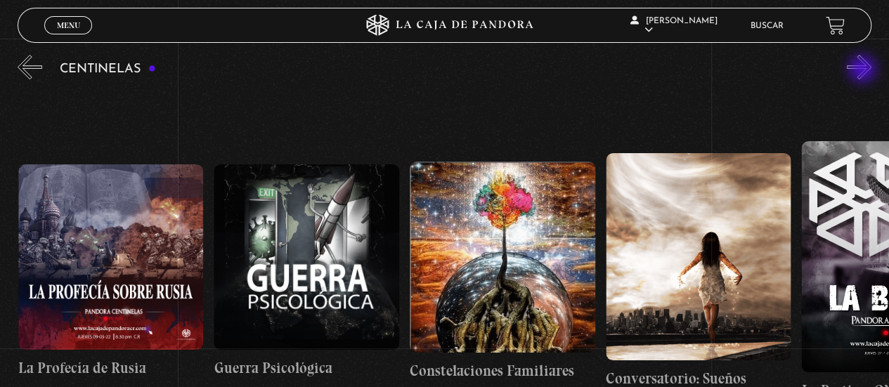
click at [864, 70] on button "»" at bounding box center [859, 67] width 25 height 25
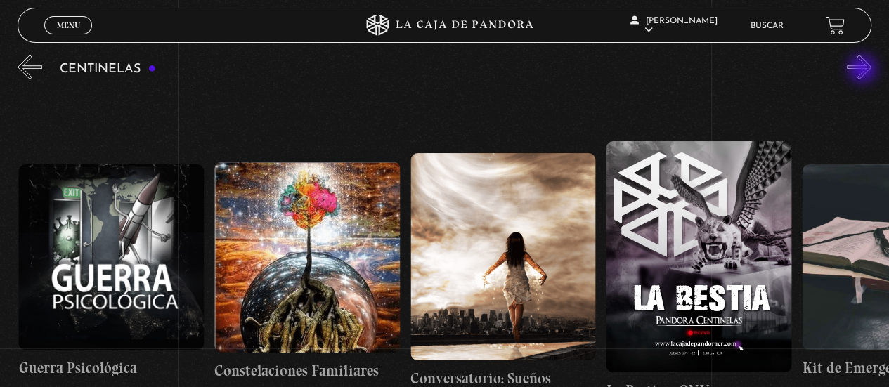
scroll to position [0, 14297]
click at [864, 70] on button "»" at bounding box center [859, 67] width 25 height 25
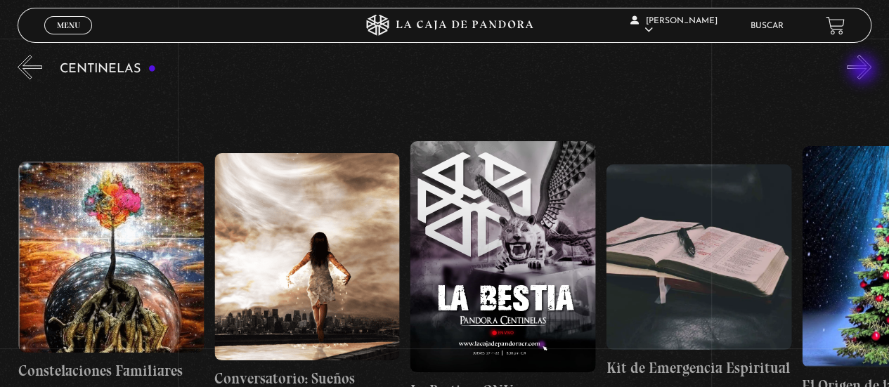
click at [864, 70] on button "»" at bounding box center [859, 67] width 25 height 25
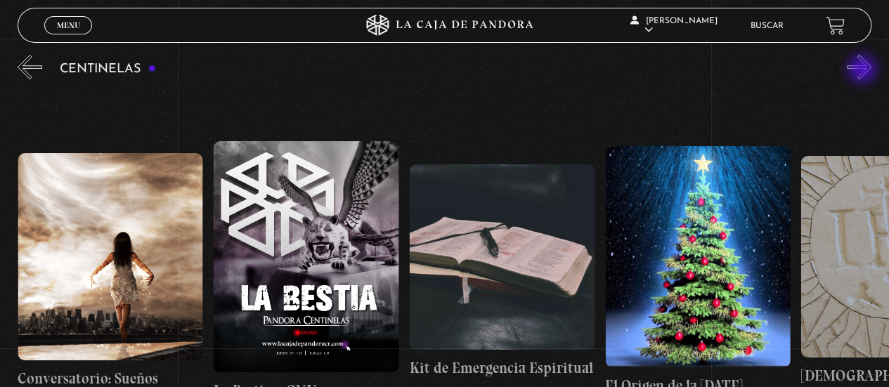
click at [864, 70] on button "»" at bounding box center [859, 67] width 25 height 25
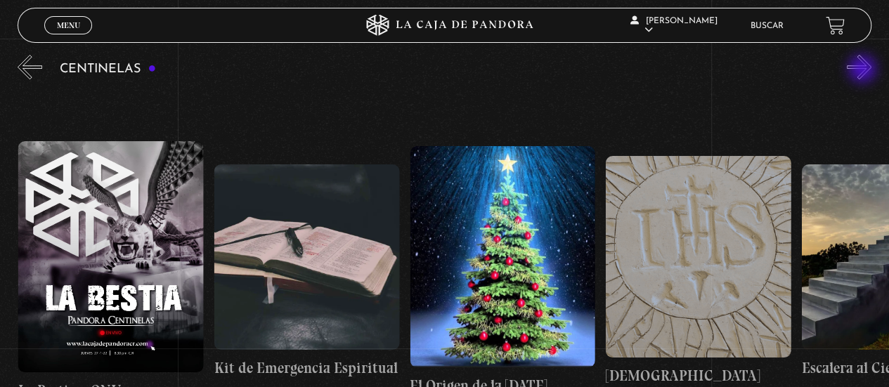
click at [864, 70] on button "»" at bounding box center [859, 67] width 25 height 25
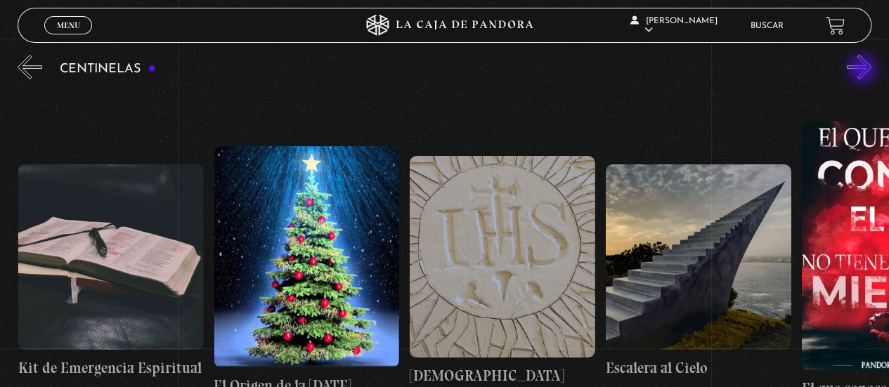
click at [864, 70] on button "»" at bounding box center [859, 67] width 25 height 25
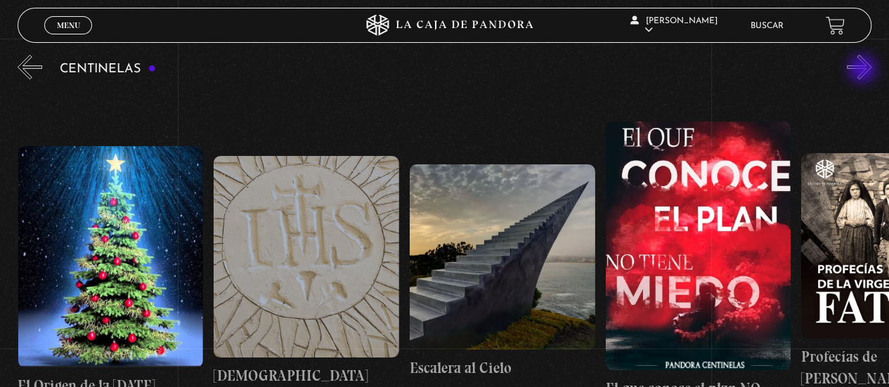
click at [864, 70] on button "»" at bounding box center [859, 67] width 25 height 25
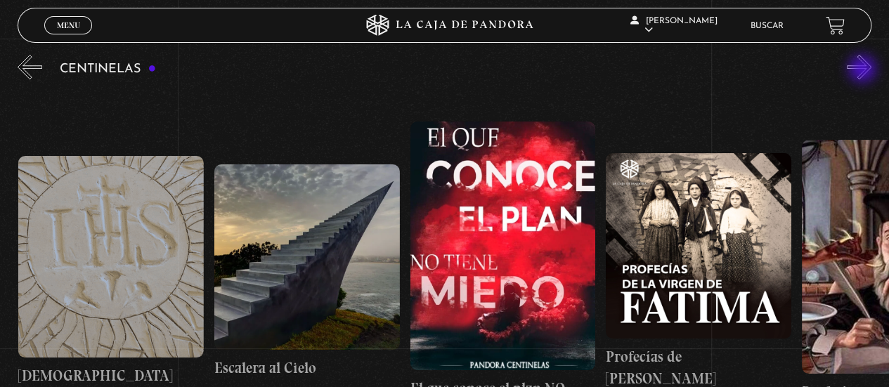
click at [864, 70] on button "»" at bounding box center [859, 67] width 25 height 25
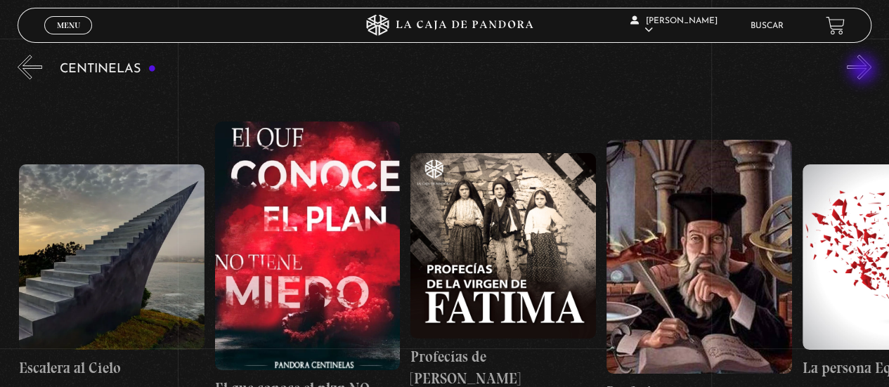
click at [864, 70] on button "»" at bounding box center [859, 67] width 25 height 25
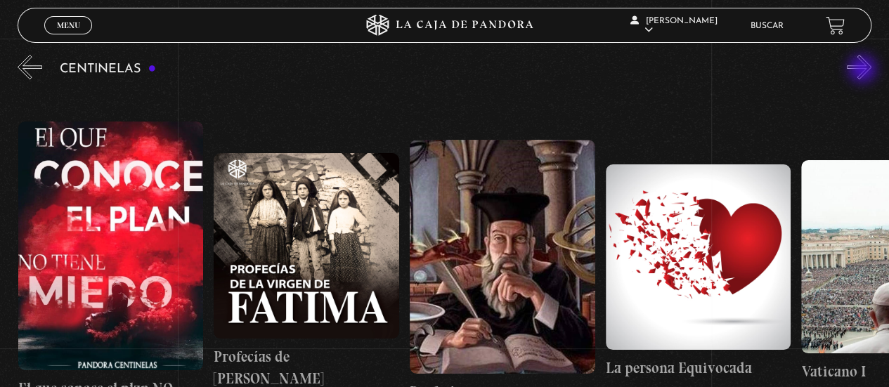
click at [864, 70] on button "»" at bounding box center [859, 67] width 25 height 25
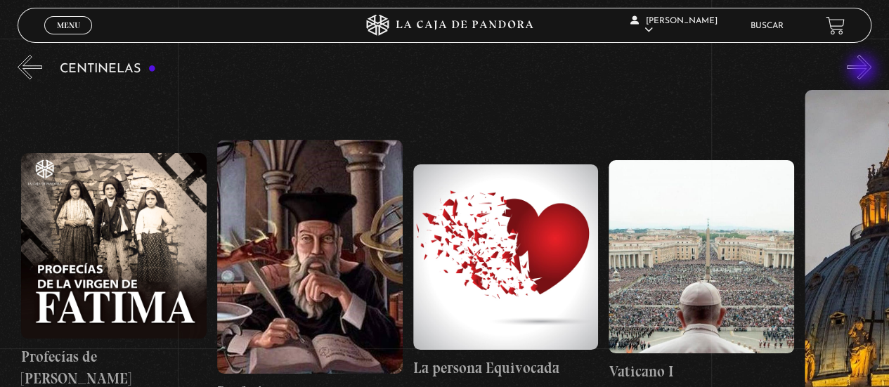
click at [864, 70] on button "»" at bounding box center [859, 67] width 25 height 25
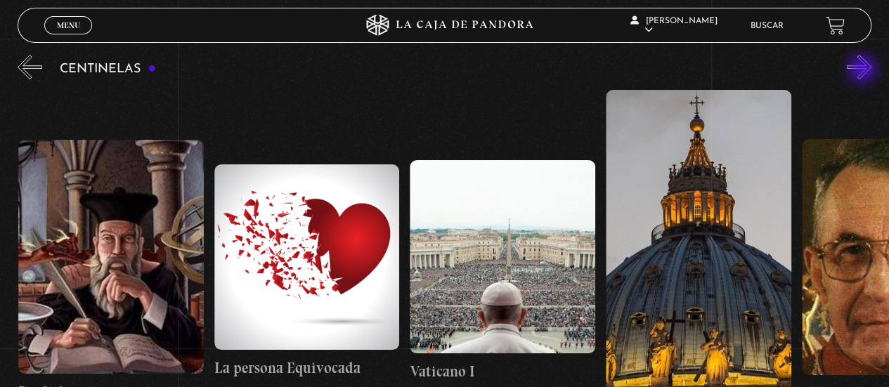
click at [864, 70] on button "»" at bounding box center [859, 67] width 25 height 25
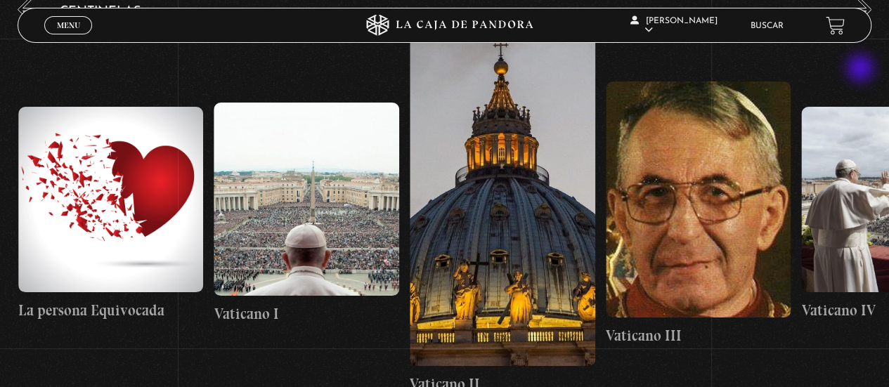
scroll to position [229, 0]
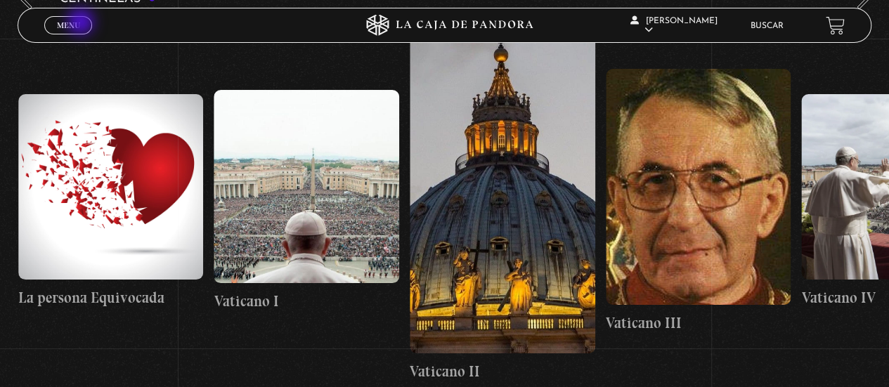
click at [82, 23] on link "Menu Cerrar" at bounding box center [68, 25] width 48 height 18
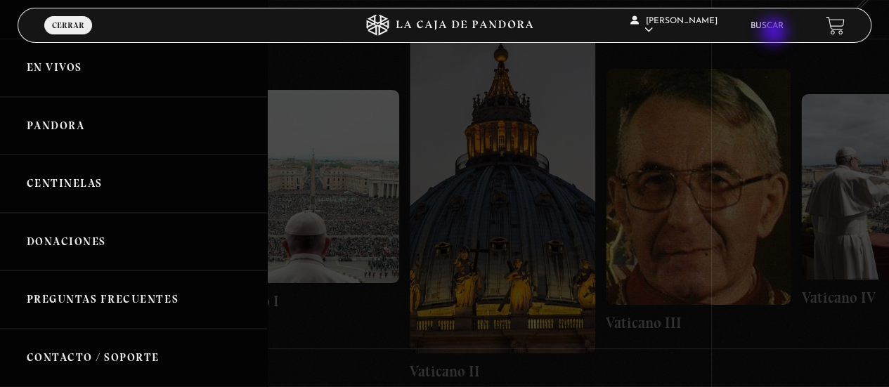
click at [775, 33] on li "Buscar" at bounding box center [767, 26] width 33 height 22
click at [775, 25] on link "Buscar" at bounding box center [767, 26] width 33 height 8
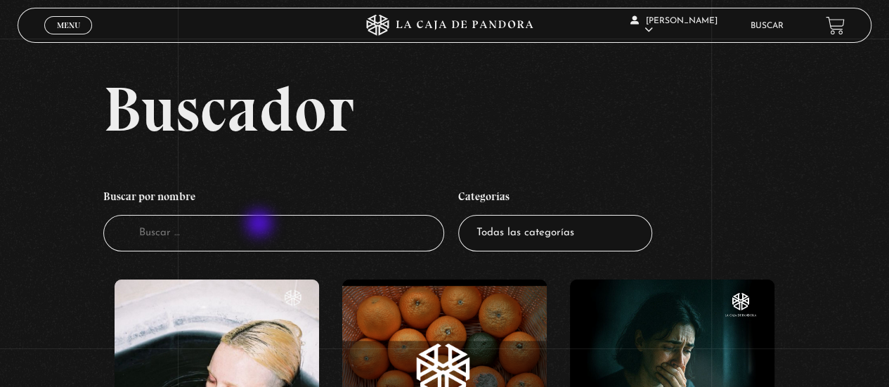
click at [262, 228] on input "Buscador" at bounding box center [274, 233] width 342 height 37
type input "guerra espiritual"
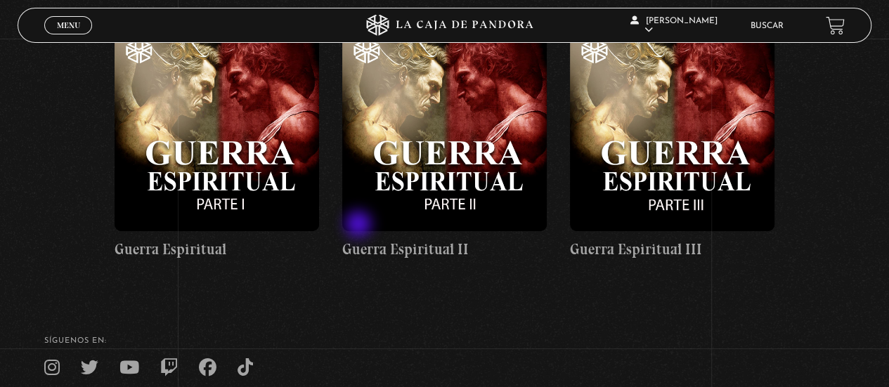
scroll to position [232, 0]
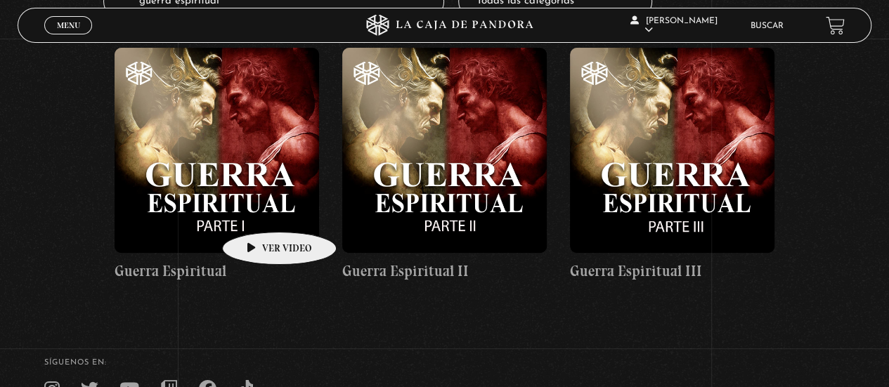
click at [257, 209] on figure at bounding box center [217, 150] width 205 height 205
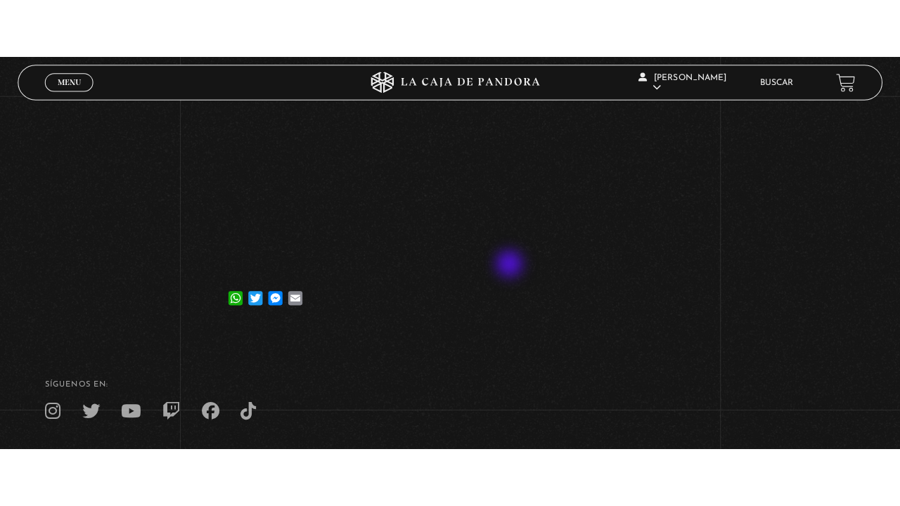
scroll to position [281, 0]
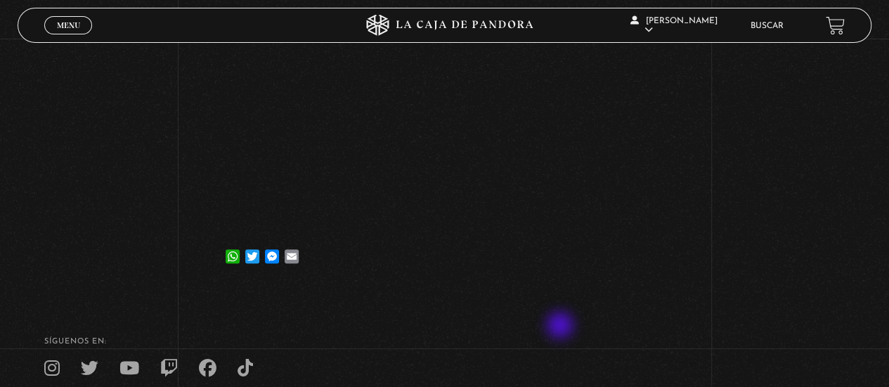
drag, startPoint x: 562, startPoint y: 327, endPoint x: 103, endPoint y: 296, distance: 459.3
